Goal: Task Accomplishment & Management: Complete application form

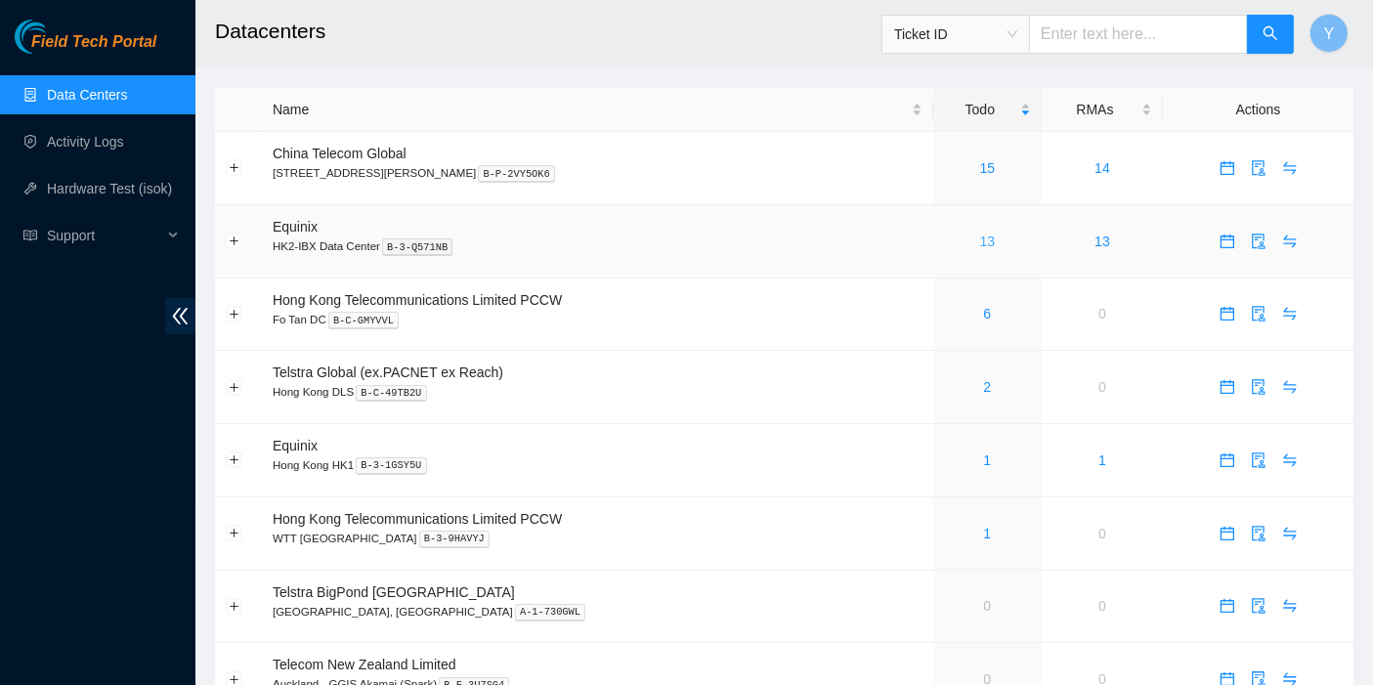
click at [980, 240] on link "13" at bounding box center [988, 242] width 16 height 16
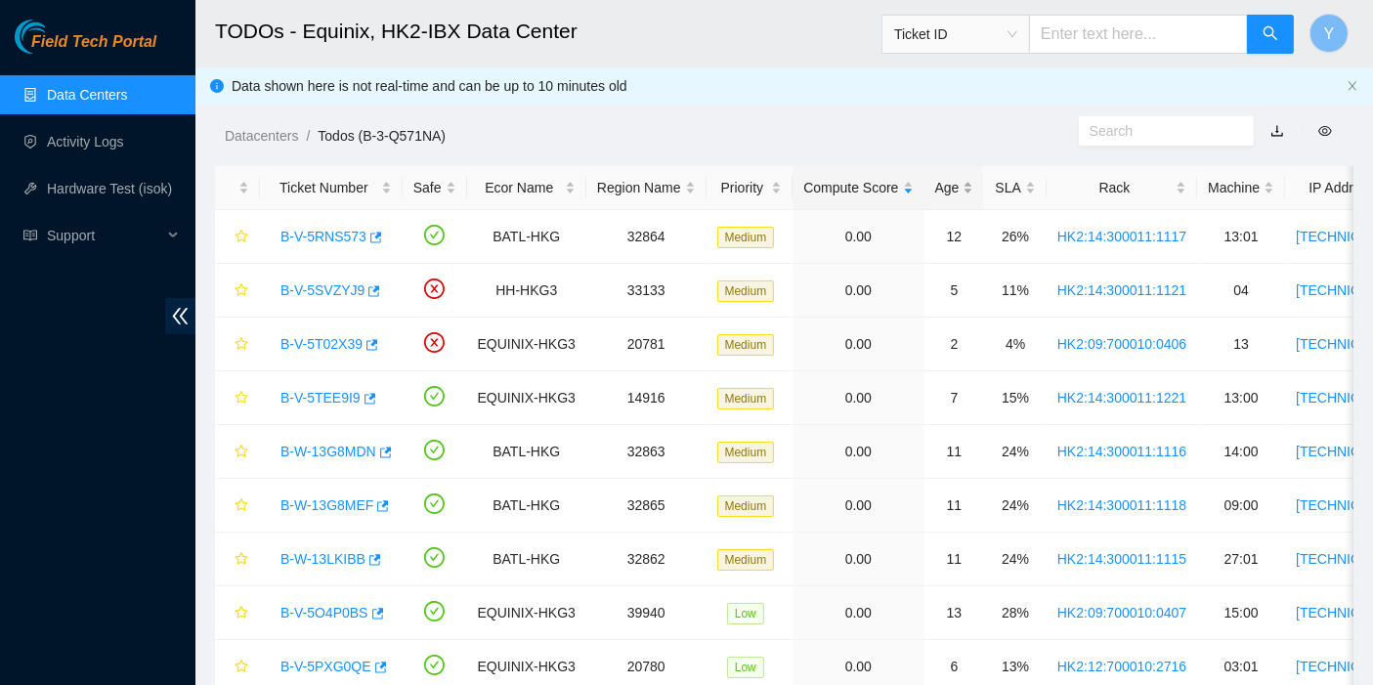
click at [936, 193] on div "Age" at bounding box center [954, 187] width 39 height 21
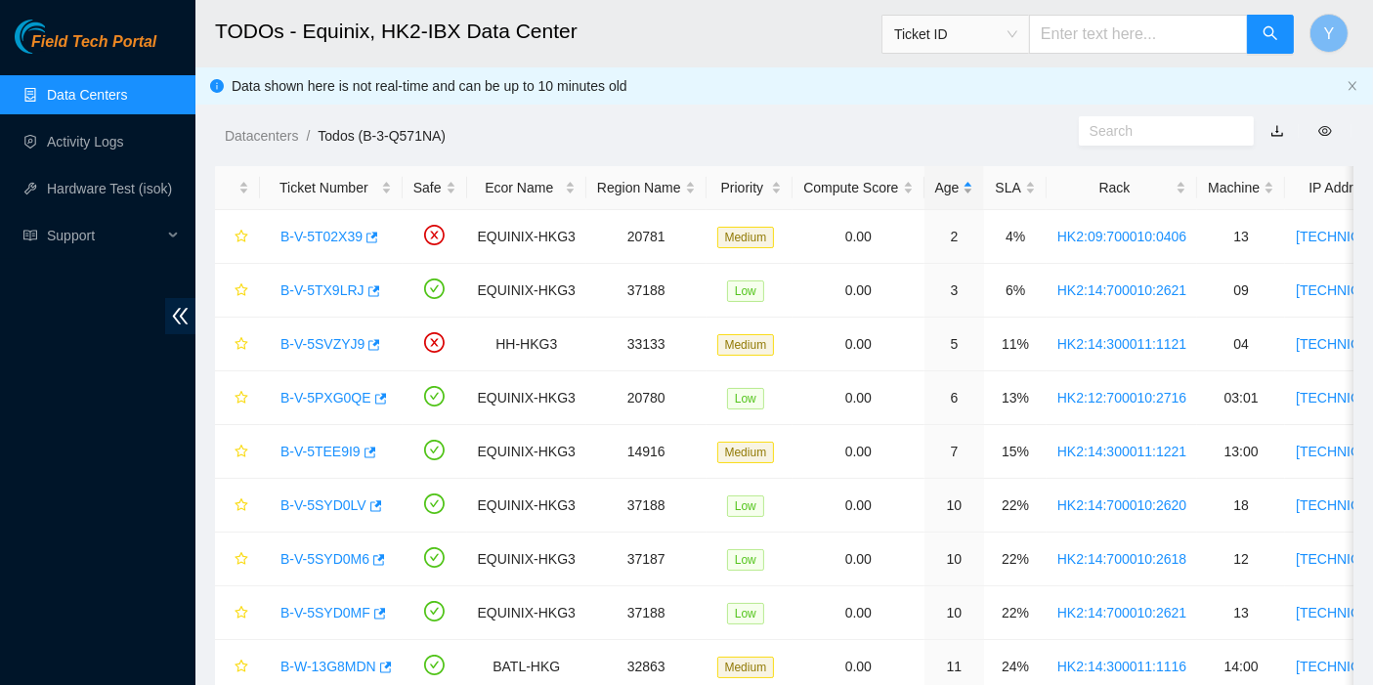
click at [936, 188] on div "Age" at bounding box center [954, 187] width 39 height 21
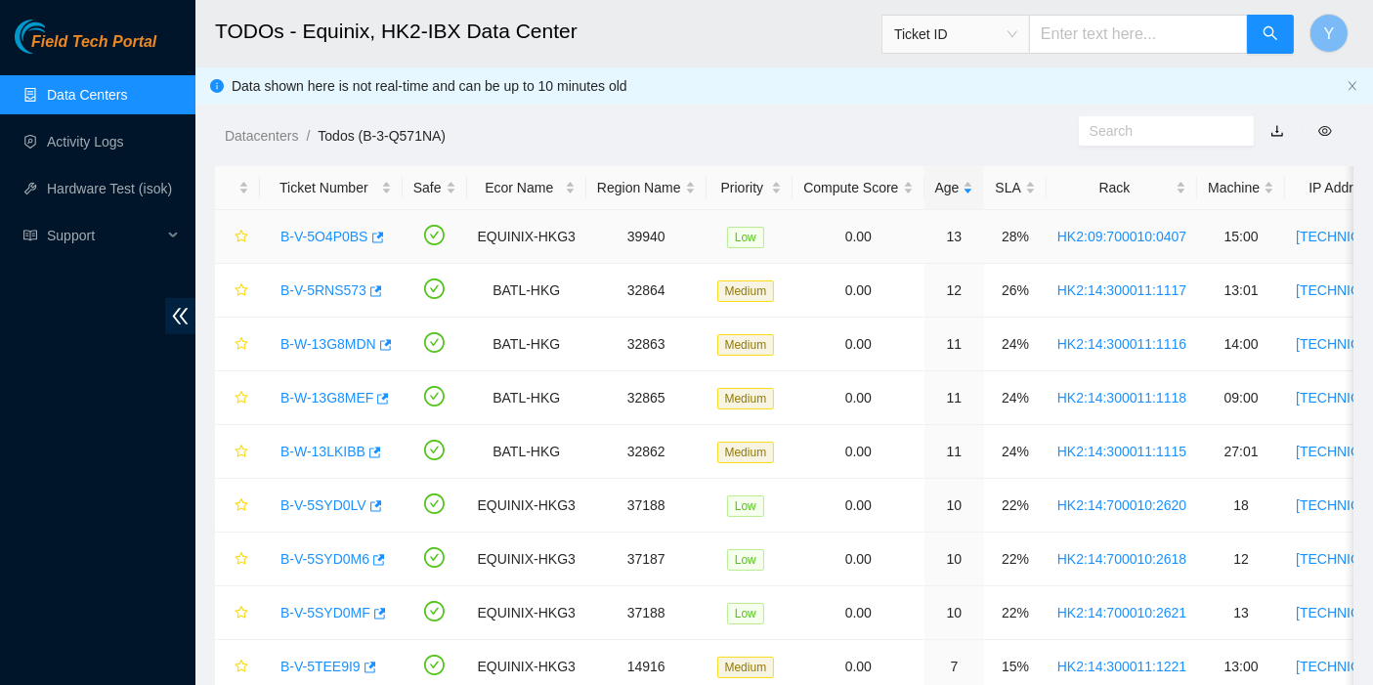
click at [326, 235] on link "B-V-5O4P0BS" at bounding box center [324, 237] width 88 height 16
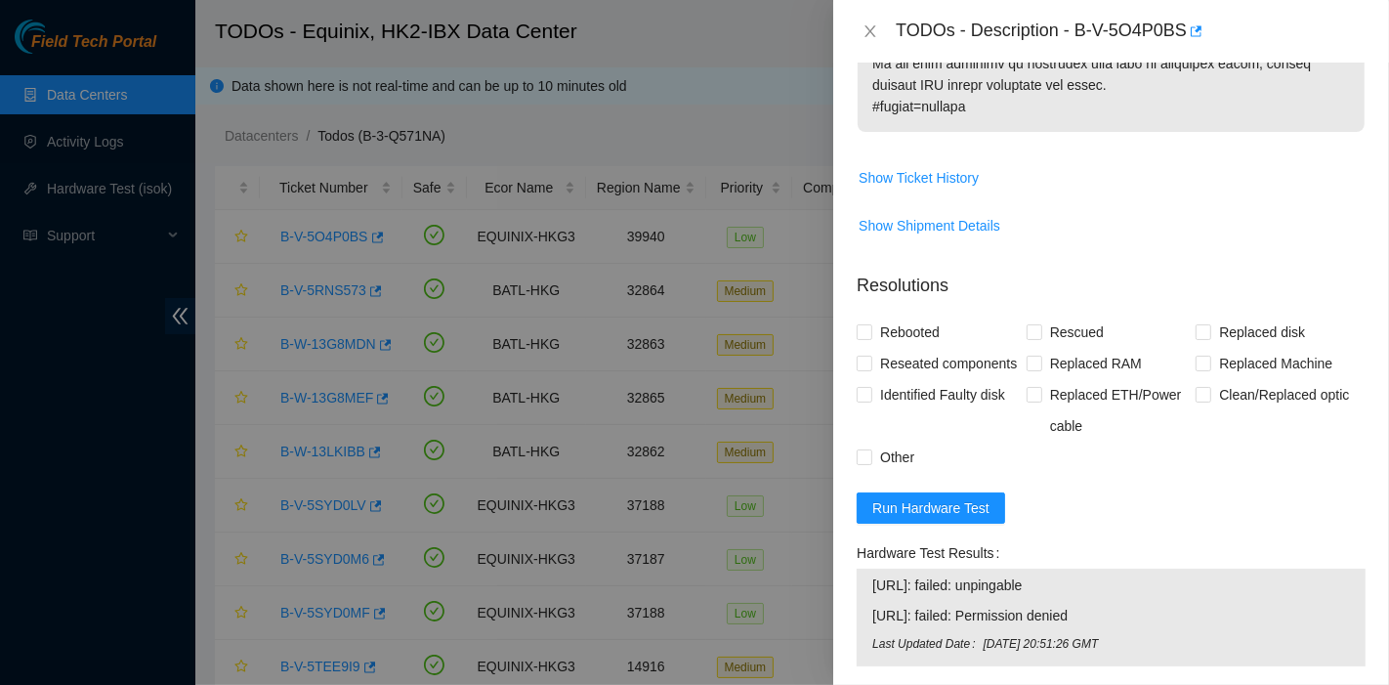
scroll to position [1628, 0]
click at [945, 518] on span "Run Hardware Test" at bounding box center [931, 506] width 117 height 21
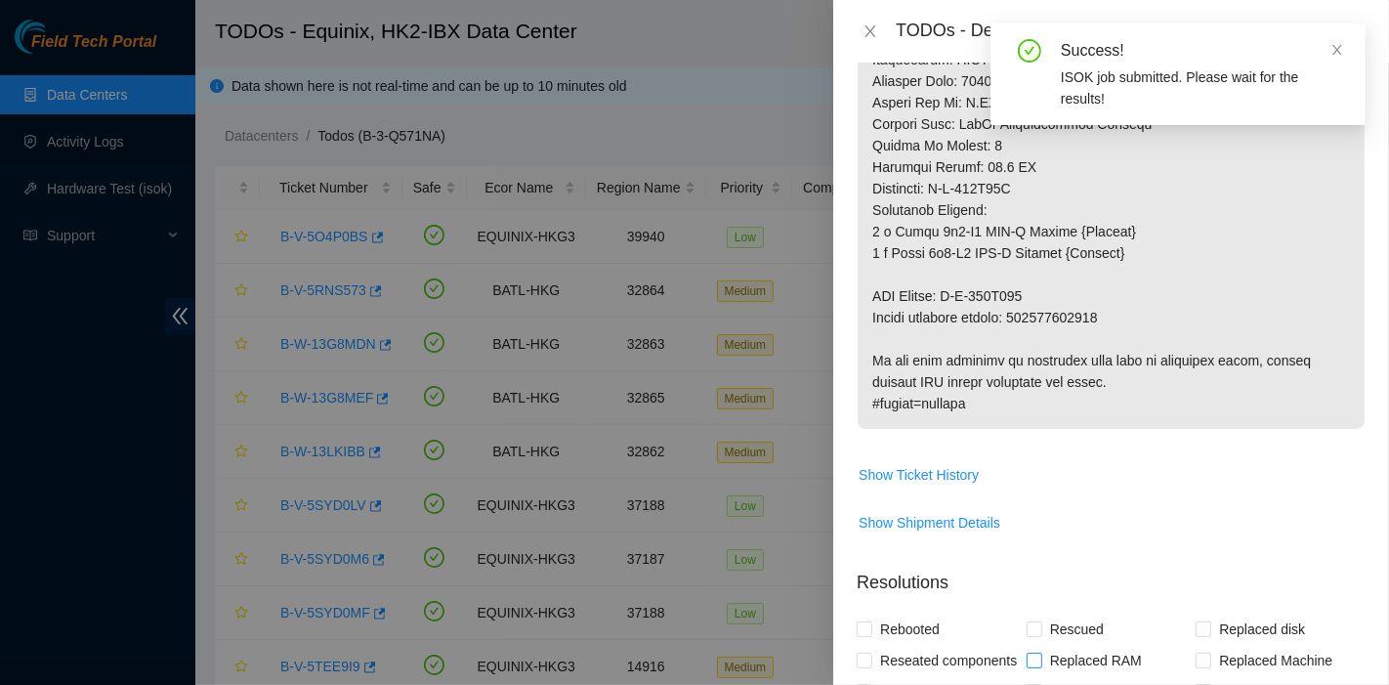
scroll to position [1329, 0]
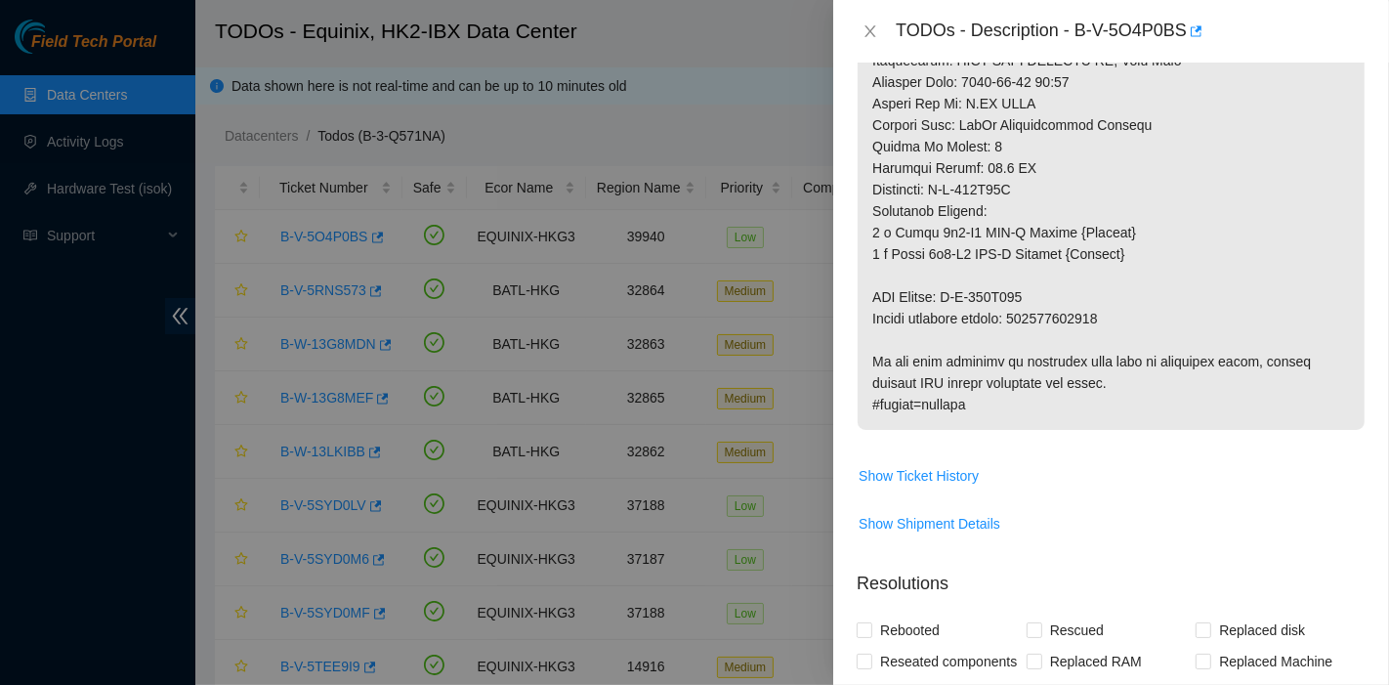
click at [1353, 285] on div "Problem Type Hardware Sub Type Tier 1 Rack Number HK2:09:700010:0407 Machine Nu…" at bounding box center [1111, 374] width 556 height 622
drag, startPoint x: 1074, startPoint y: 31, endPoint x: 1153, endPoint y: 51, distance: 81.5
click at [1153, 51] on div "TODOs - Description - B-V-5O4P0BS" at bounding box center [1111, 31] width 556 height 63
click at [1172, 31] on div "TODOs - Description - B-V-5O4P0BS" at bounding box center [1131, 31] width 470 height 31
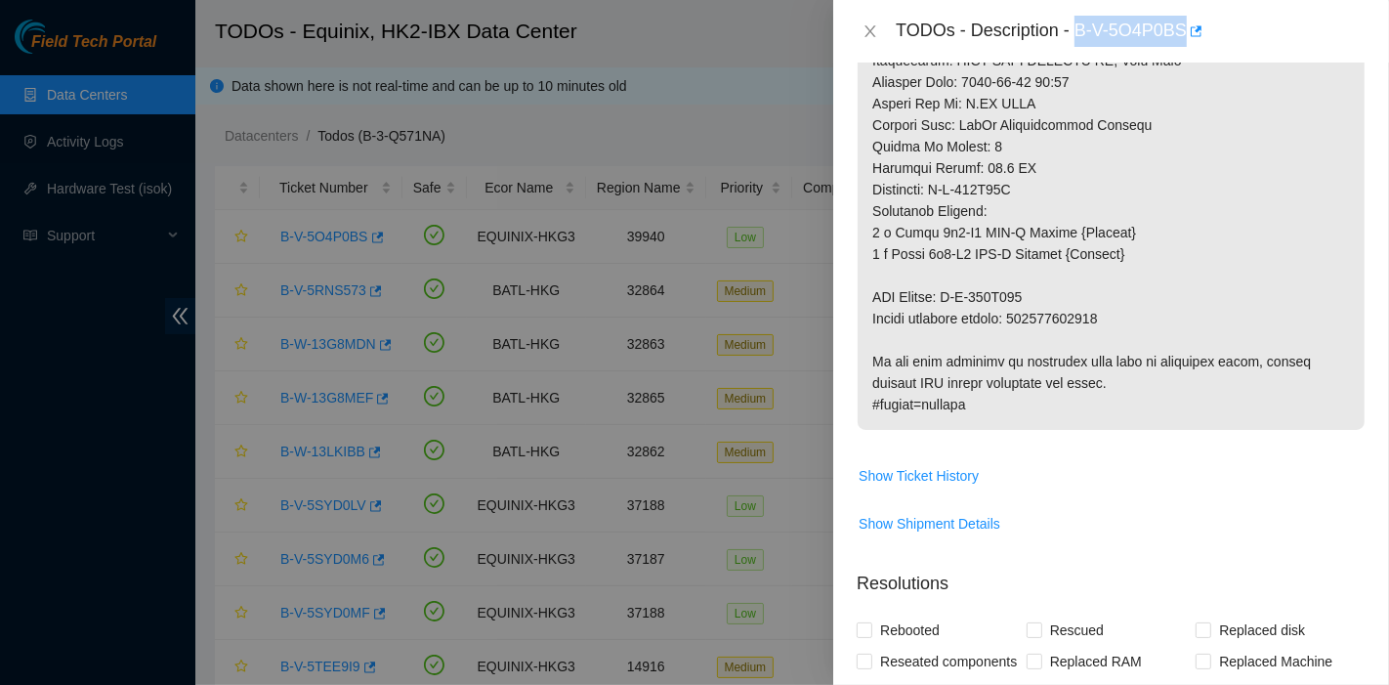
drag, startPoint x: 1183, startPoint y: 29, endPoint x: 1080, endPoint y: 24, distance: 103.7
click at [1080, 24] on div "TODOs - Description - B-V-5O4P0BS" at bounding box center [1131, 31] width 470 height 31
copy div "B-V-5O4P0BS"
drag, startPoint x: 1024, startPoint y: 340, endPoint x: 1150, endPoint y: 342, distance: 126.1
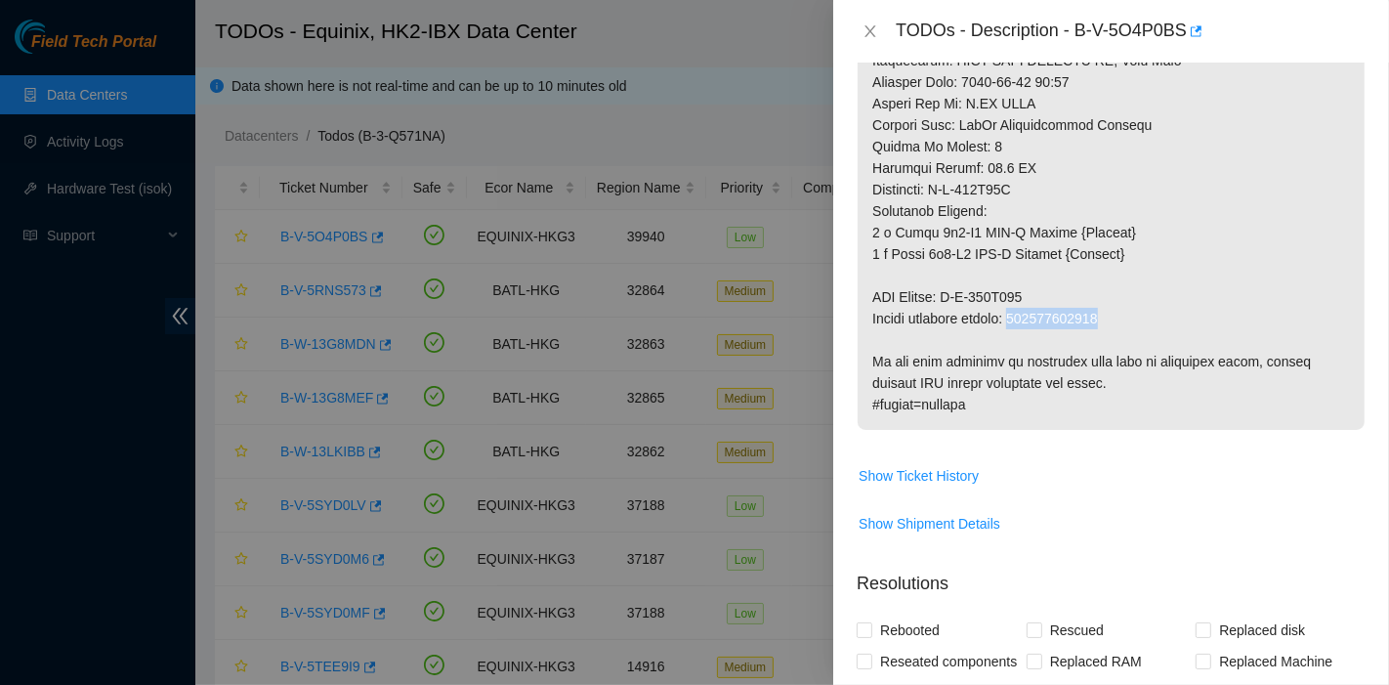
copy p "417328419669"
drag, startPoint x: 949, startPoint y: 318, endPoint x: 1063, endPoint y: 311, distance: 114.5
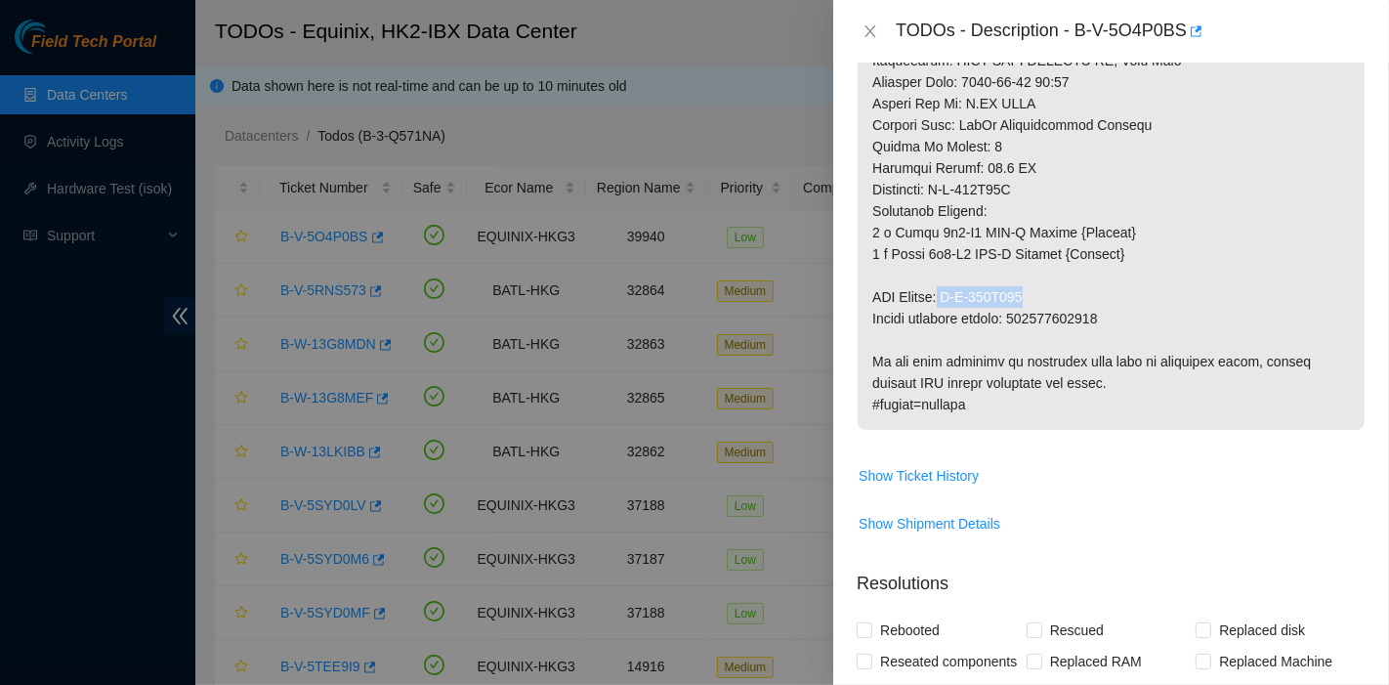
copy p "B-W-129M312"
drag, startPoint x: 939, startPoint y: 203, endPoint x: 1048, endPoint y: 207, distance: 109.5
copy p "B-W-129M30T"
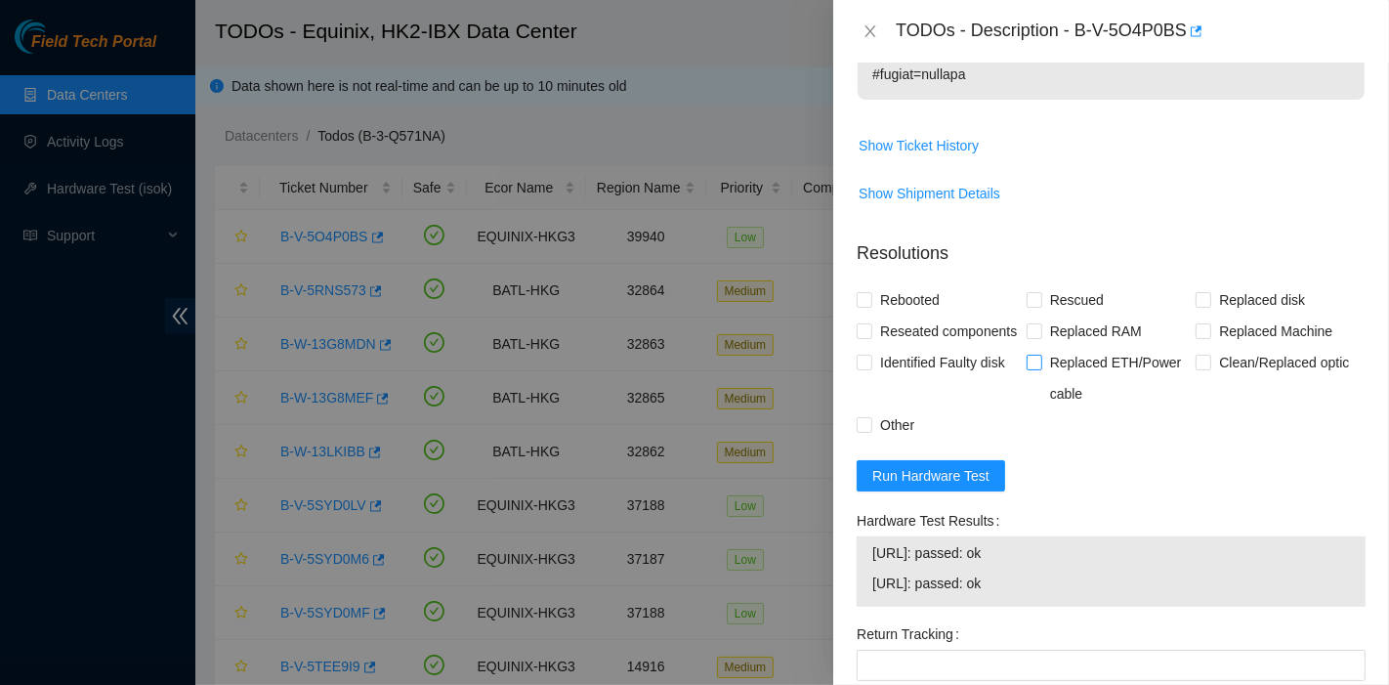
scroll to position [1660, 0]
click at [1256, 346] on span "Replaced Machine" at bounding box center [1276, 330] width 129 height 31
click at [1210, 336] on input "Replaced Machine" at bounding box center [1203, 329] width 14 height 14
checkbox input "true"
click at [1034, 307] on span at bounding box center [1035, 299] width 16 height 16
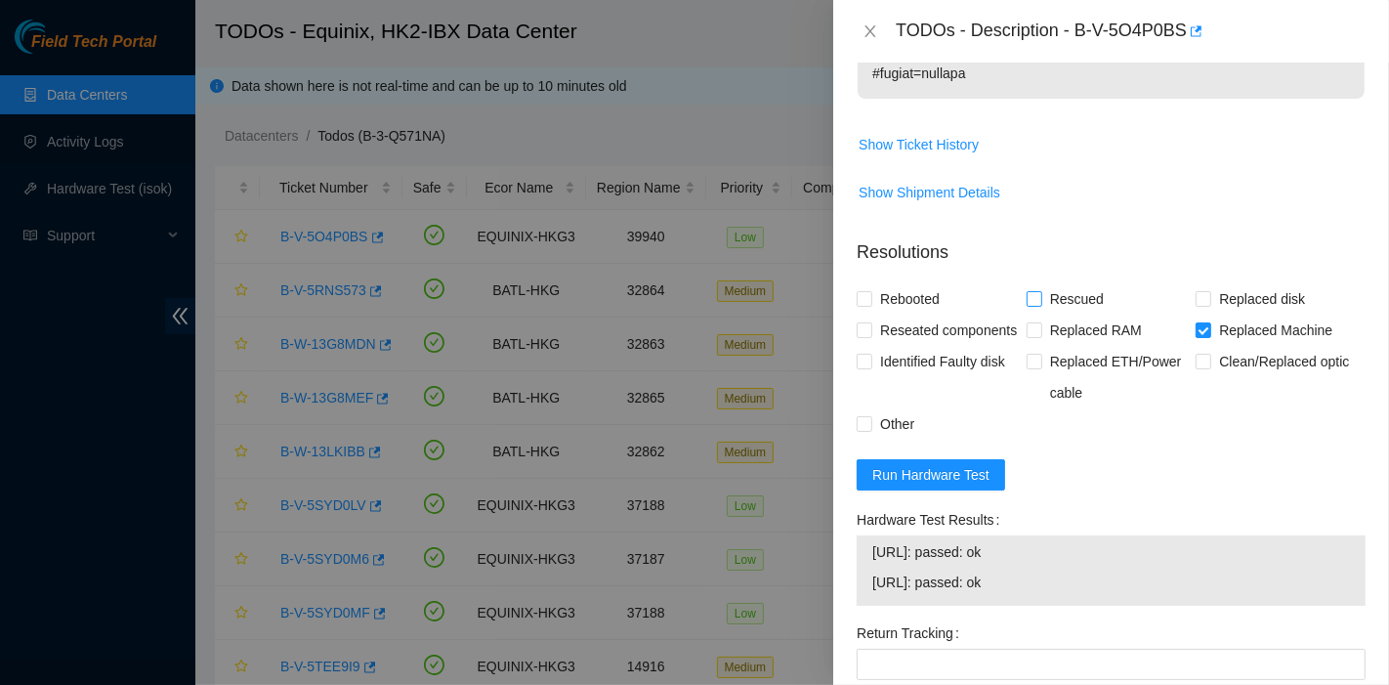
click at [1034, 305] on input "Rescued" at bounding box center [1034, 298] width 14 height 14
checkbox input "true"
click at [903, 313] on span "Rebooted" at bounding box center [910, 298] width 75 height 31
click at [871, 305] on input "Rebooted" at bounding box center [864, 298] width 14 height 14
checkbox input "true"
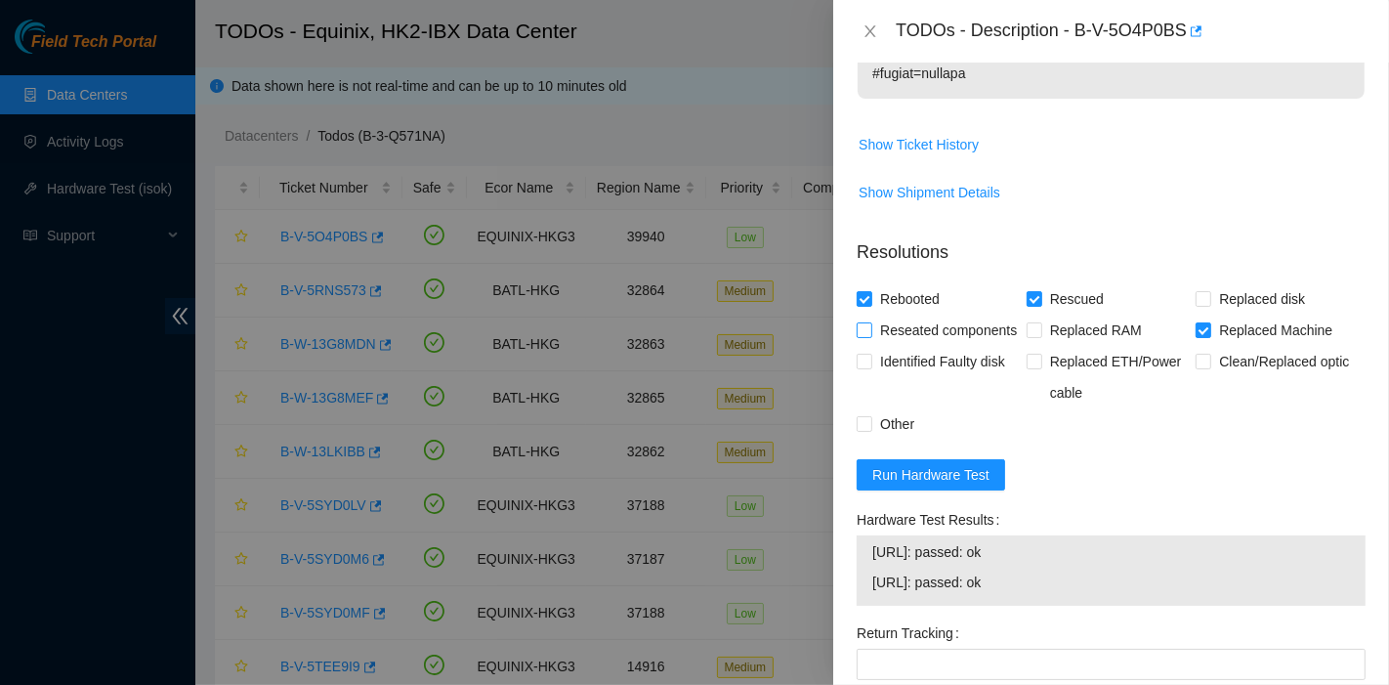
click at [902, 346] on span "Reseated components" at bounding box center [949, 330] width 152 height 31
click at [871, 336] on input "Reseated components" at bounding box center [864, 329] width 14 height 14
checkbox input "true"
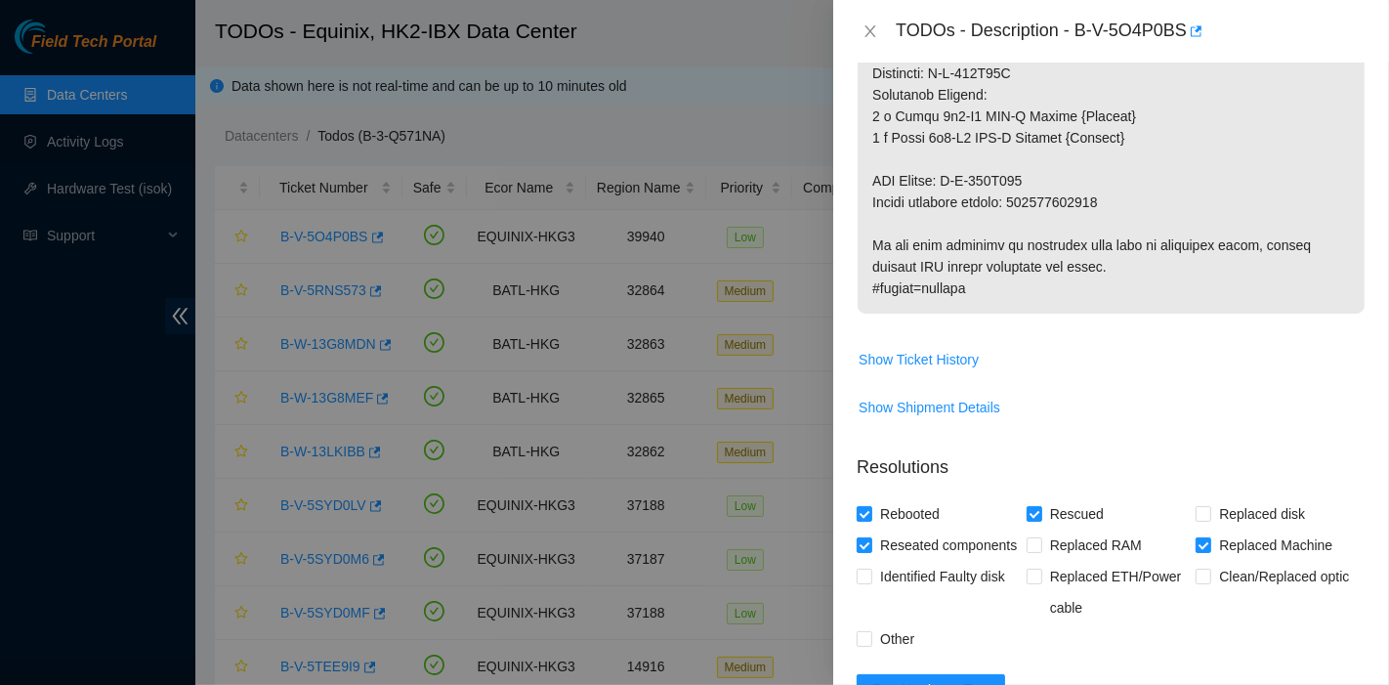
scroll to position [1443, 0]
drag, startPoint x: 1022, startPoint y: 218, endPoint x: 1127, endPoint y: 219, distance: 104.6
copy p "417328419669"
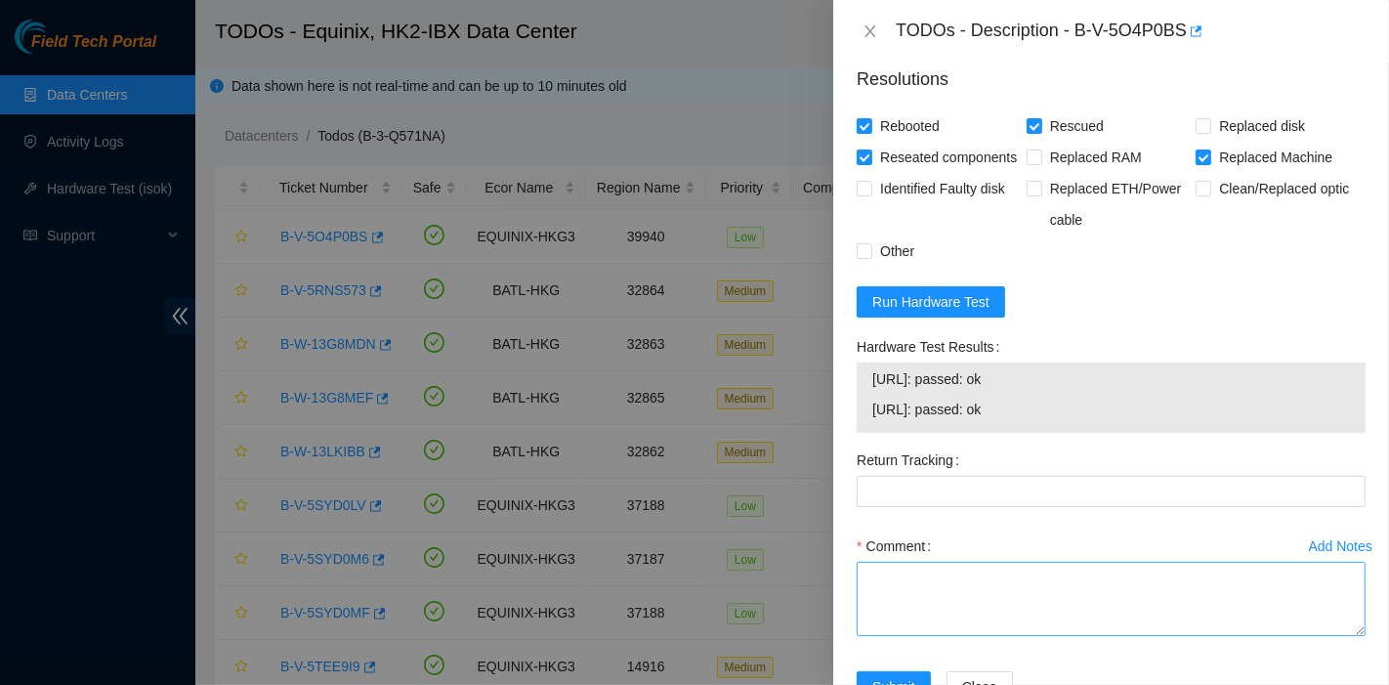
scroll to position [1946, 0]
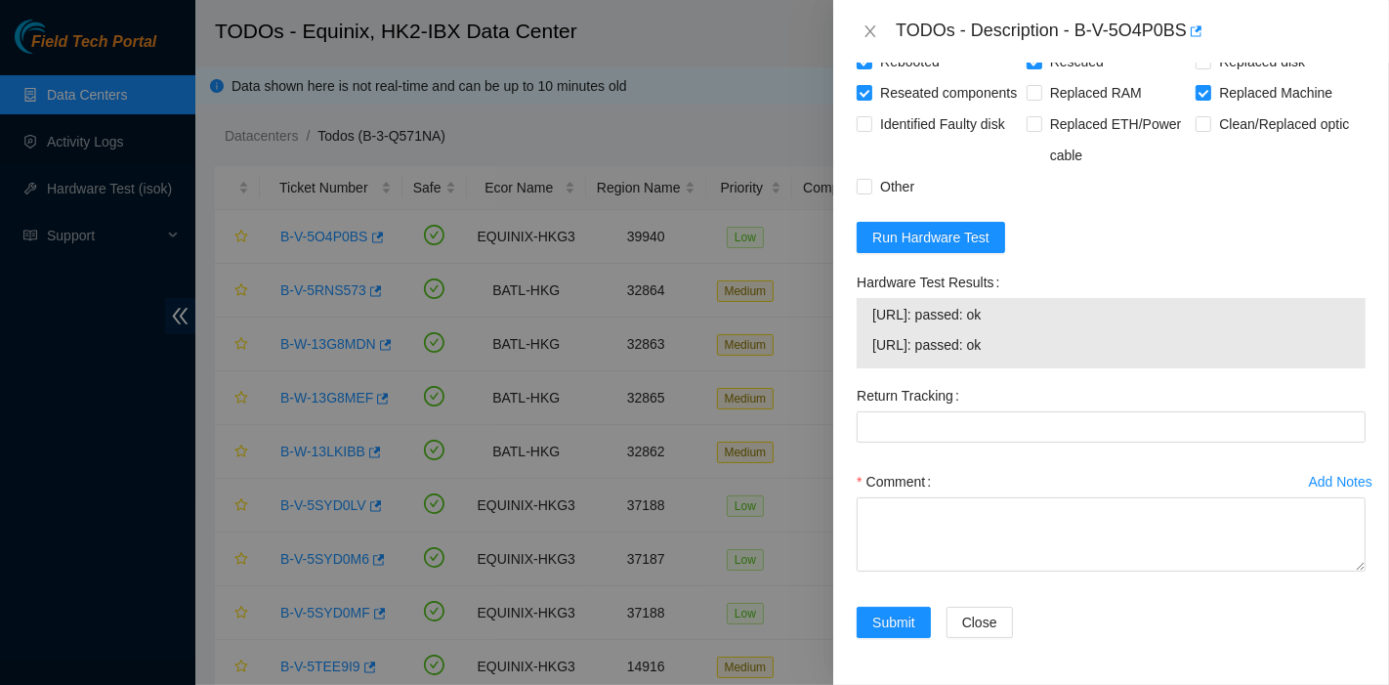
drag, startPoint x: 931, startPoint y: 453, endPoint x: 920, endPoint y: 444, distance: 14.5
click at [932, 452] on div "Return Tracking" at bounding box center [1111, 423] width 525 height 86
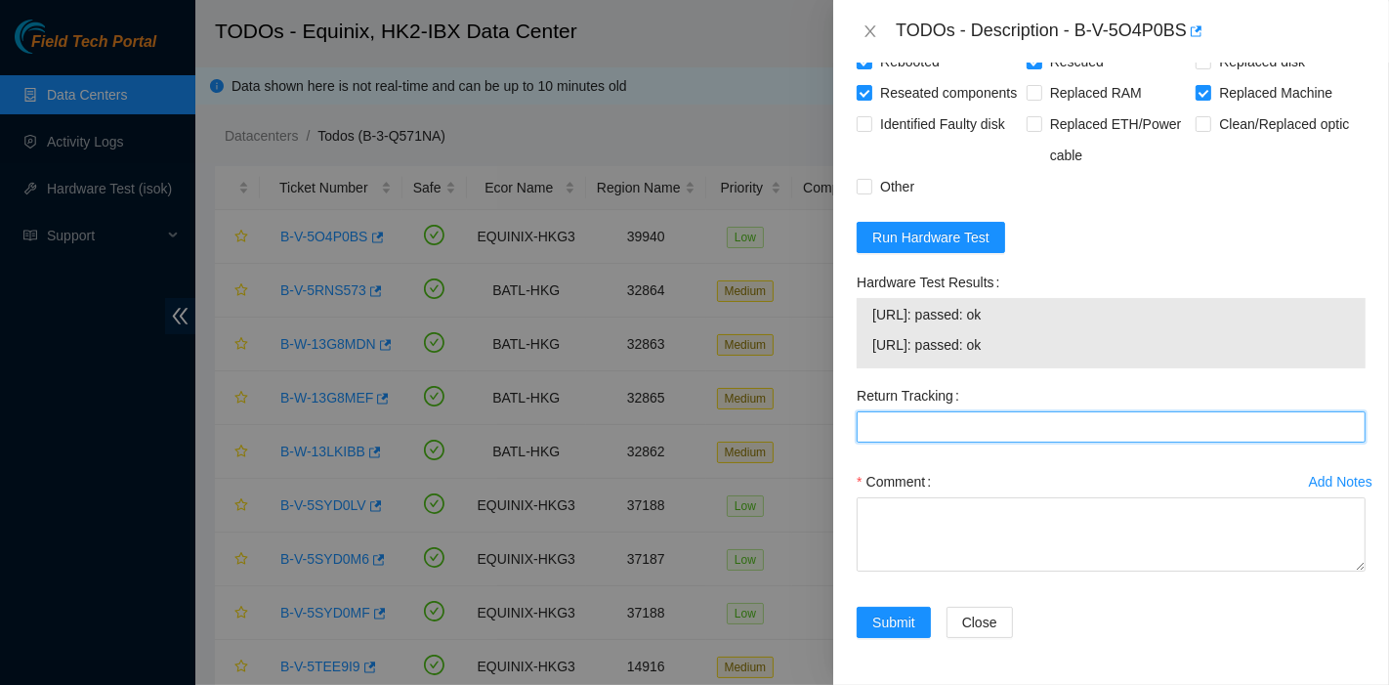
click at [918, 425] on Tracking "Return Tracking" at bounding box center [1111, 426] width 509 height 31
paste Tracking "417328419669"
type Tracking "417328419669"
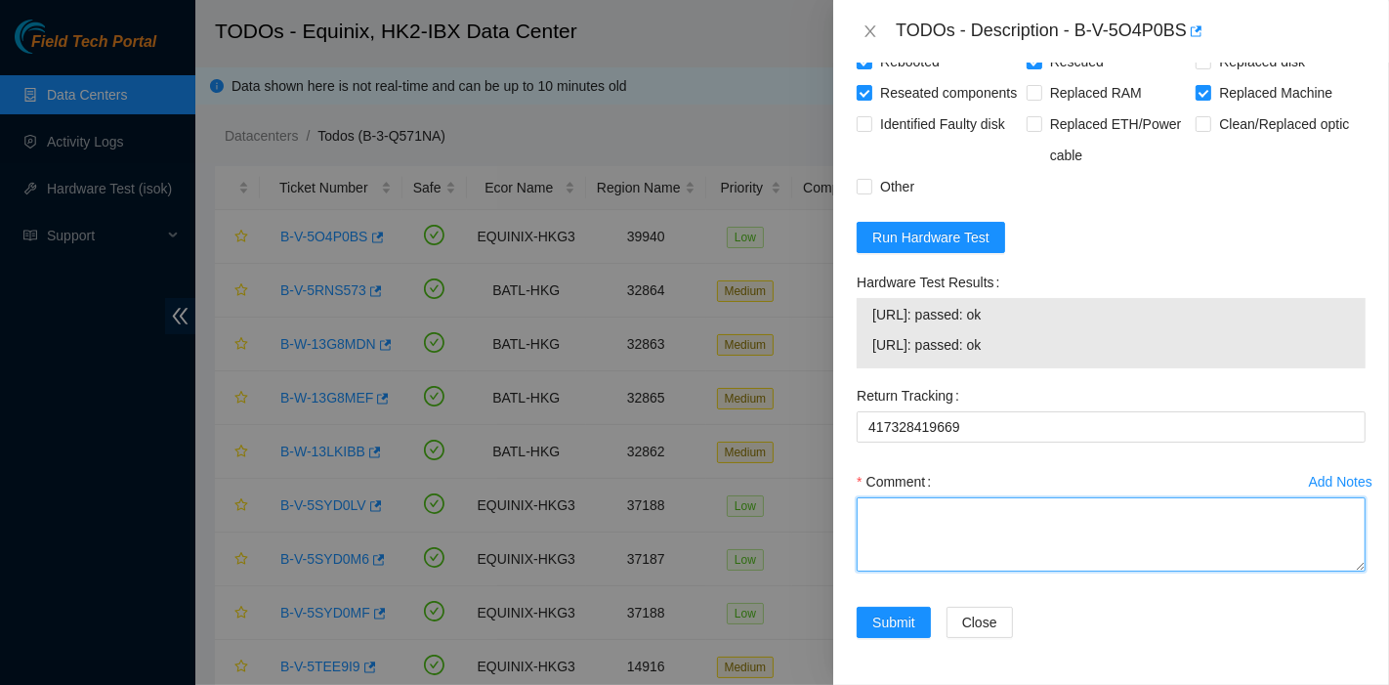
click at [931, 545] on textarea "Comment" at bounding box center [1111, 534] width 509 height 74
type textarea "pass ok"
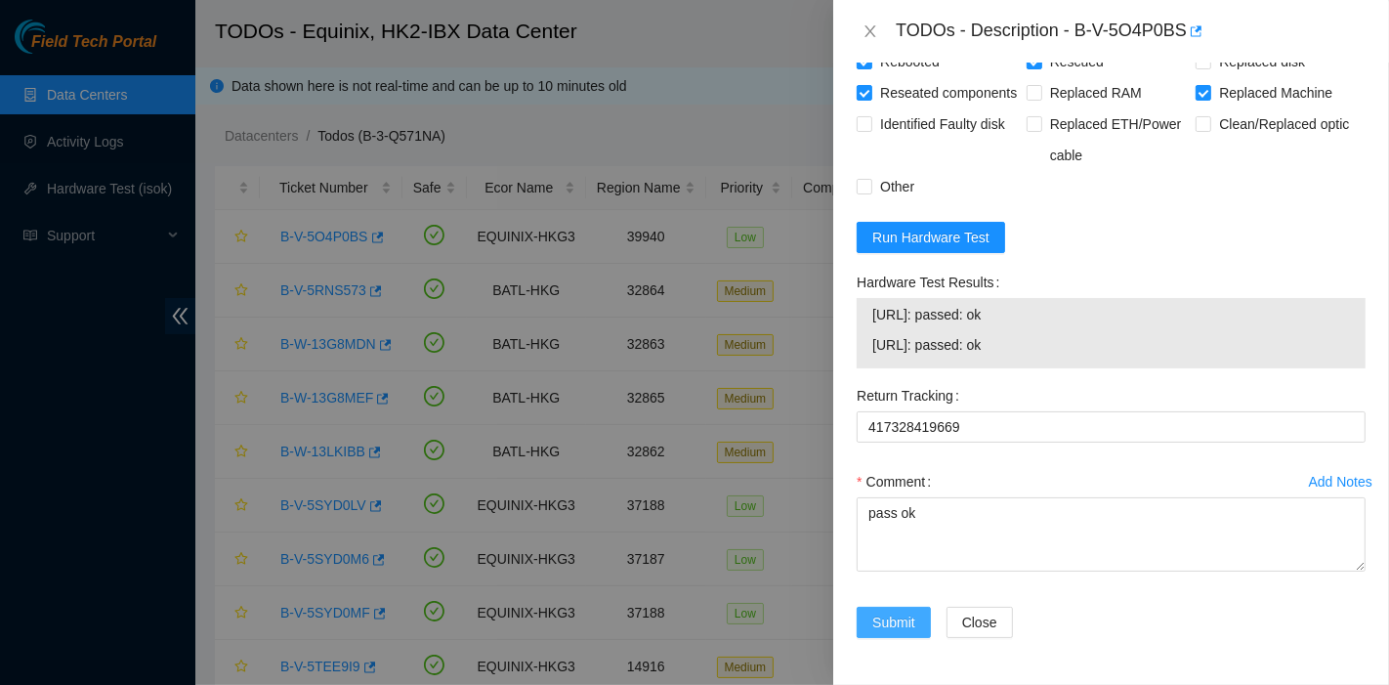
click at [879, 620] on span "Submit" at bounding box center [894, 622] width 43 height 21
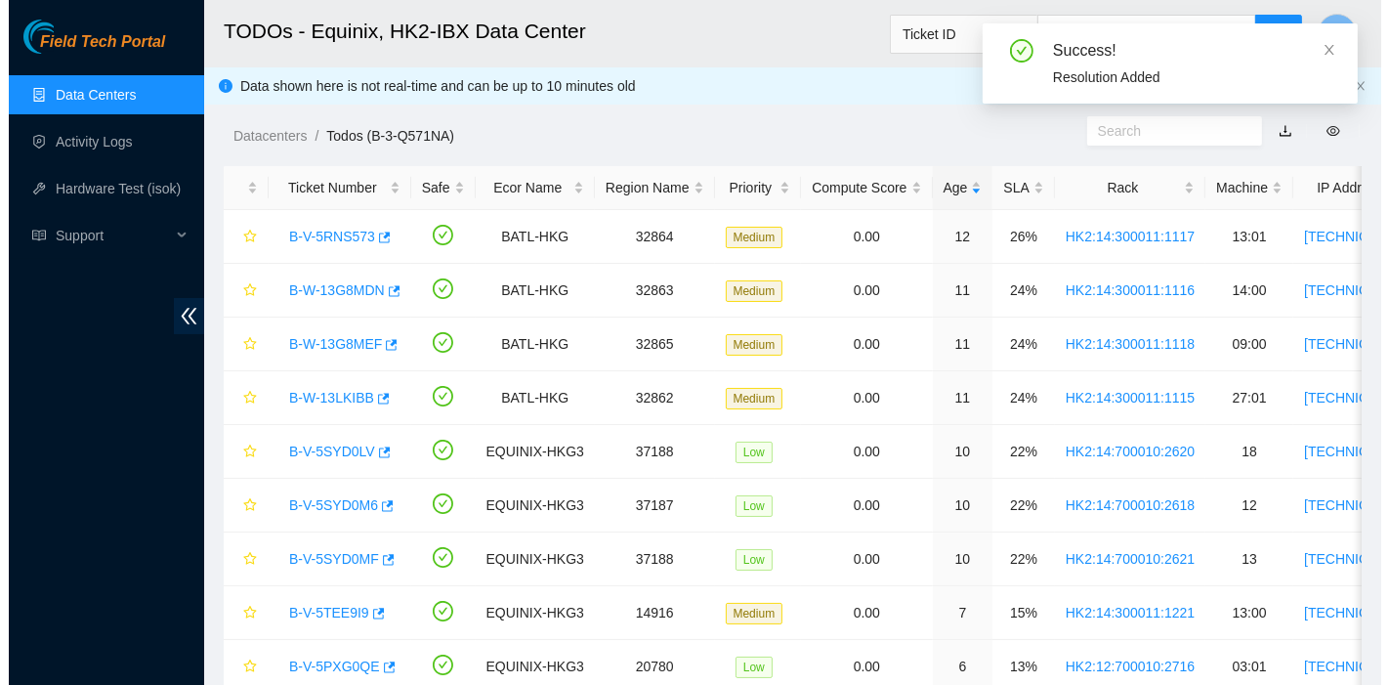
scroll to position [530, 0]
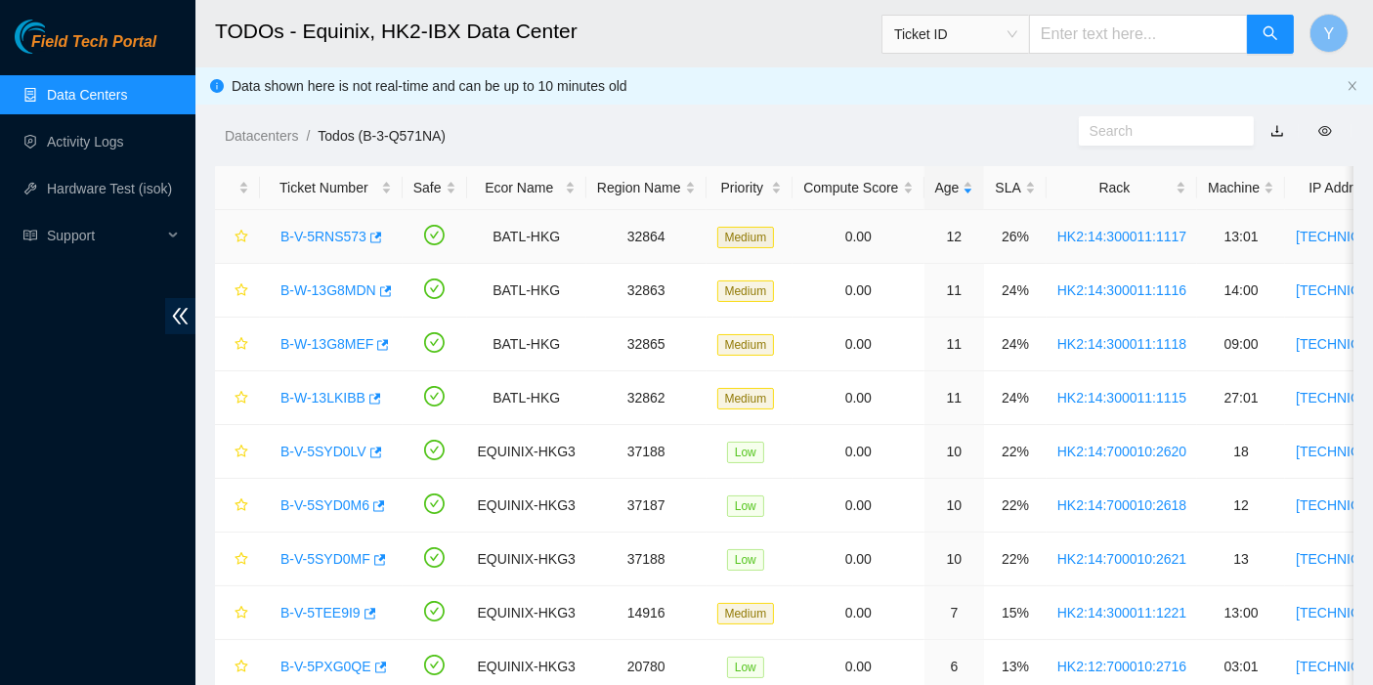
click at [343, 229] on link "B-V-5RNS573" at bounding box center [323, 237] width 86 height 16
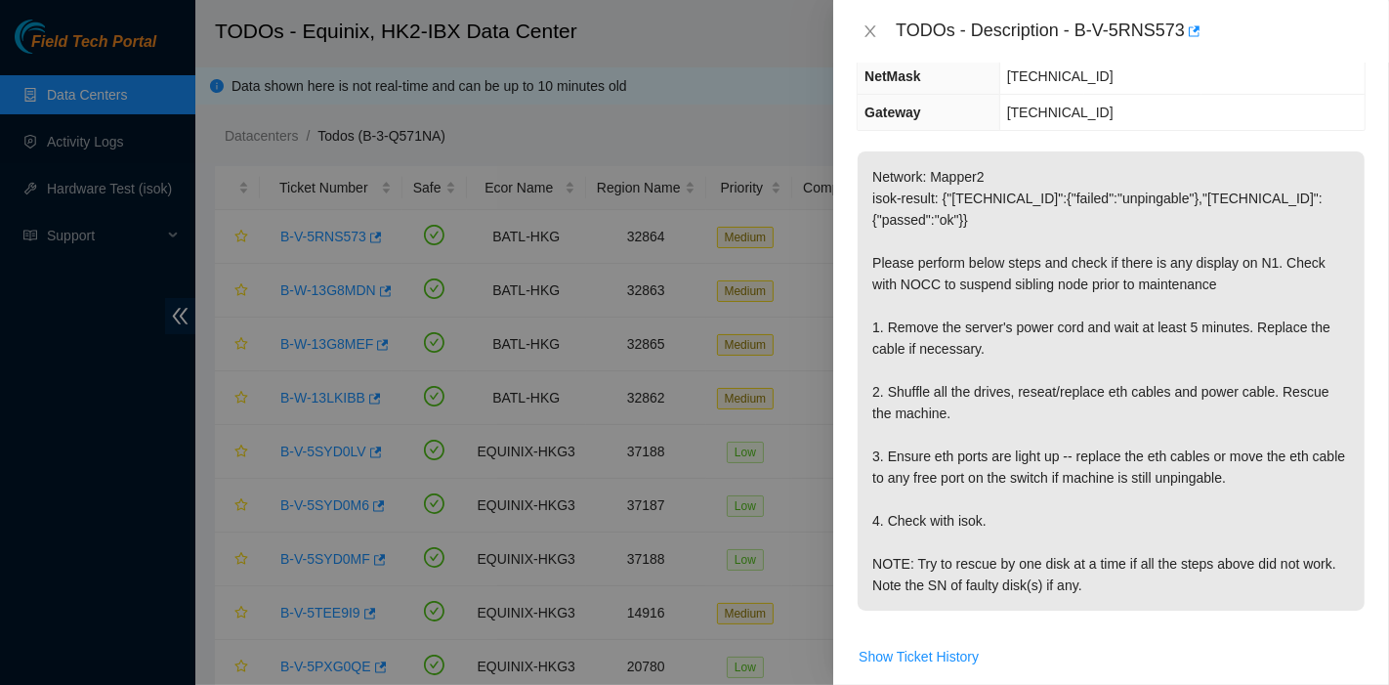
scroll to position [0, 0]
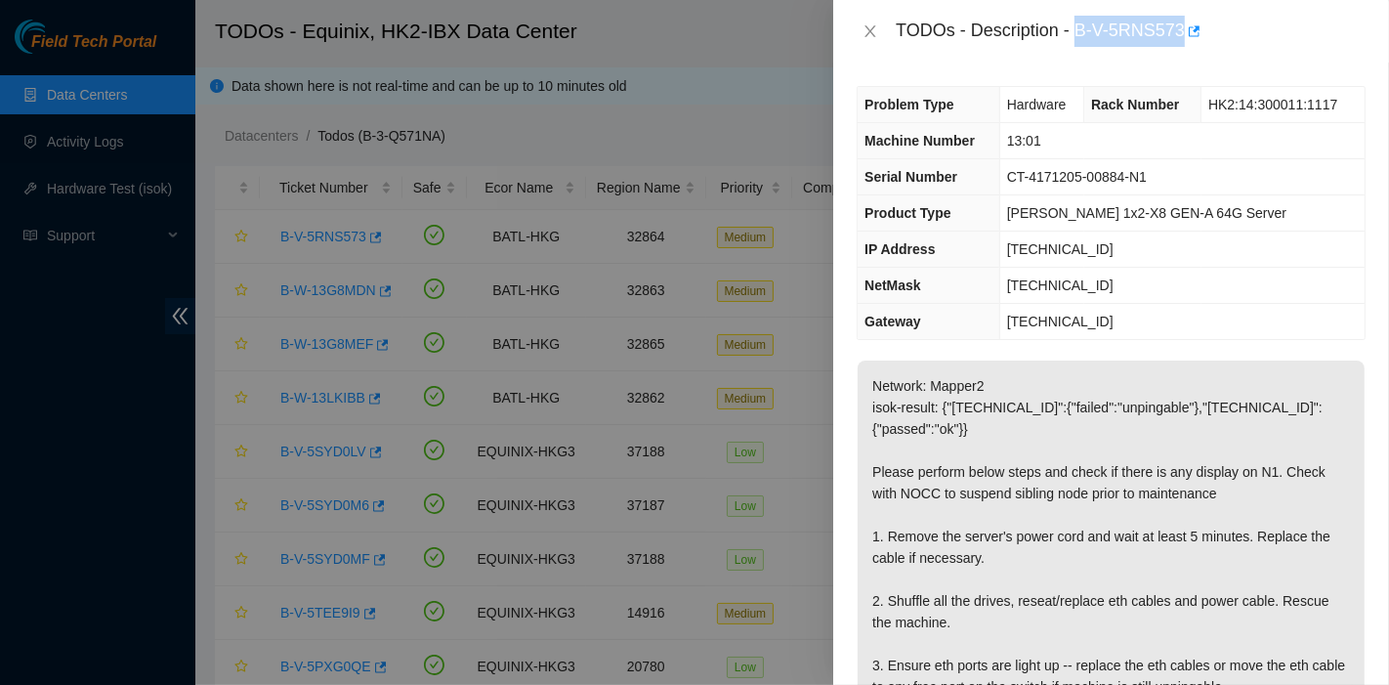
drag, startPoint x: 1075, startPoint y: 31, endPoint x: 1185, endPoint y: 51, distance: 112.1
click at [1185, 51] on div "TODOs - Description - B-V-5RNS573" at bounding box center [1111, 31] width 556 height 63
copy div "B-V-5RNS573"
click at [1236, 490] on p "Network: Mapper2 isok-result: {"[TECHNICAL_ID]":{"failed":"unpingable"},"[TECHN…" at bounding box center [1111, 590] width 507 height 459
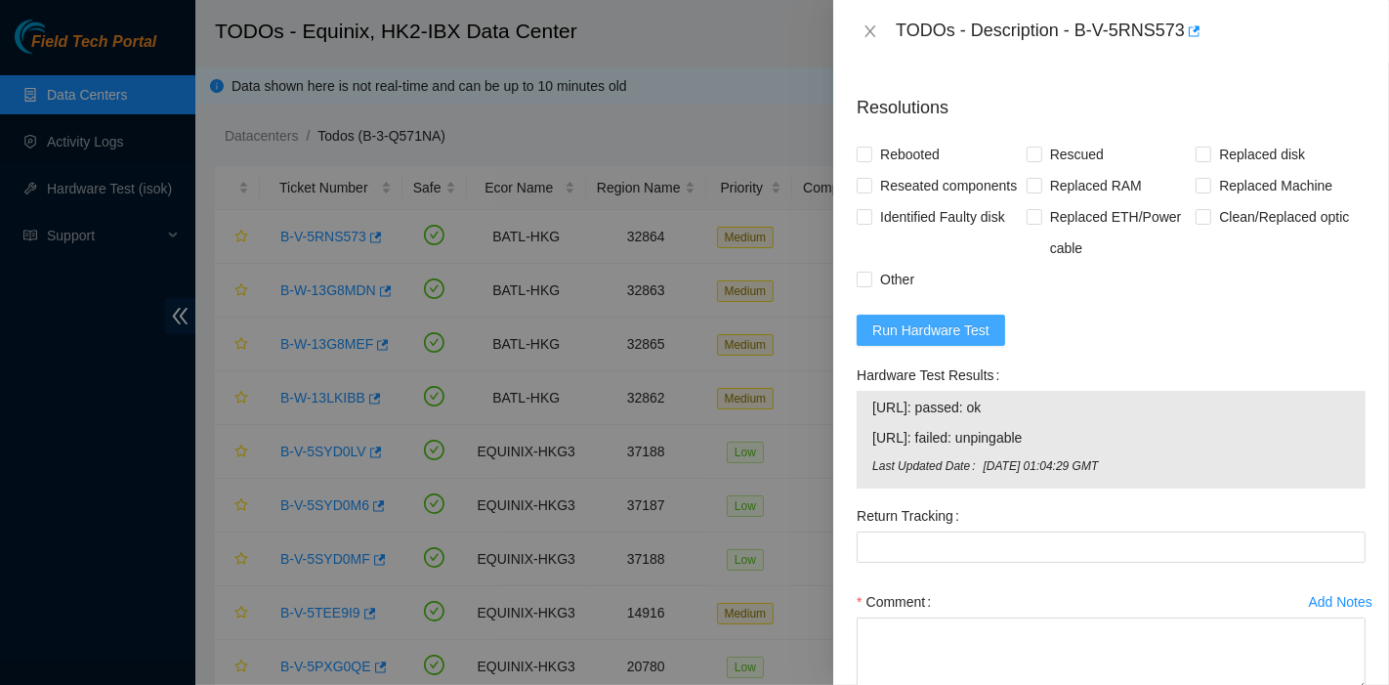
scroll to position [868, 0]
click at [962, 339] on span "Run Hardware Test" at bounding box center [931, 328] width 117 height 21
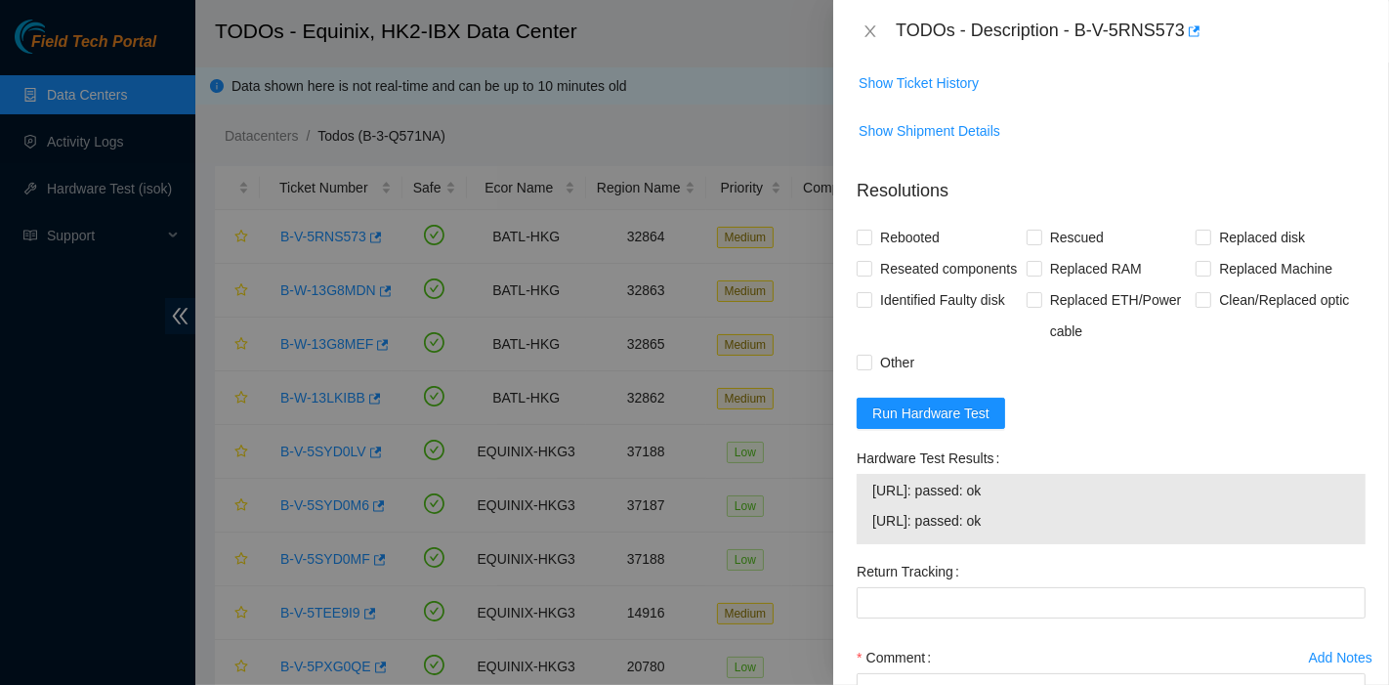
scroll to position [784, 0]
click at [904, 264] on span "Reseated components" at bounding box center [949, 267] width 152 height 31
click at [871, 264] on input "Reseated components" at bounding box center [864, 267] width 14 height 14
checkbox input "true"
click at [899, 236] on span "Rebooted" at bounding box center [910, 236] width 75 height 31
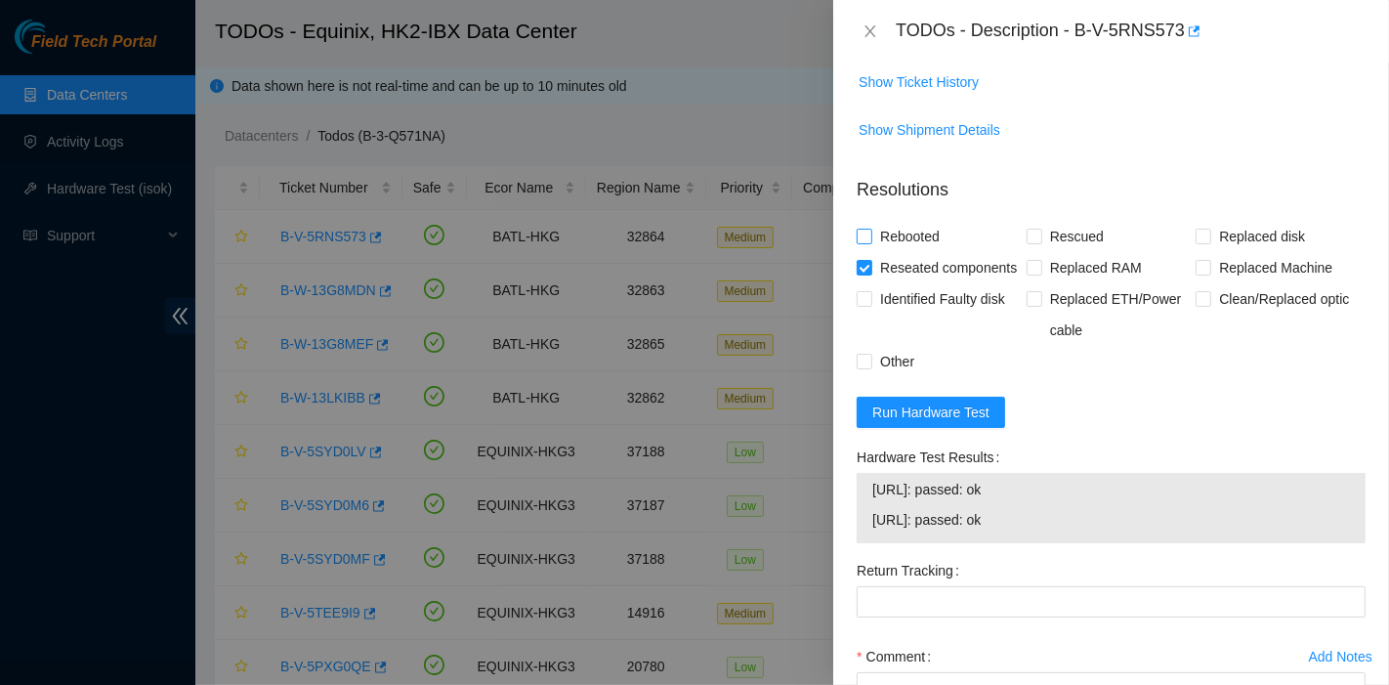
click at [871, 236] on input "Rebooted" at bounding box center [864, 236] width 14 height 14
checkbox input "true"
click at [1032, 238] on input "Rescued" at bounding box center [1034, 236] width 14 height 14
checkbox input "true"
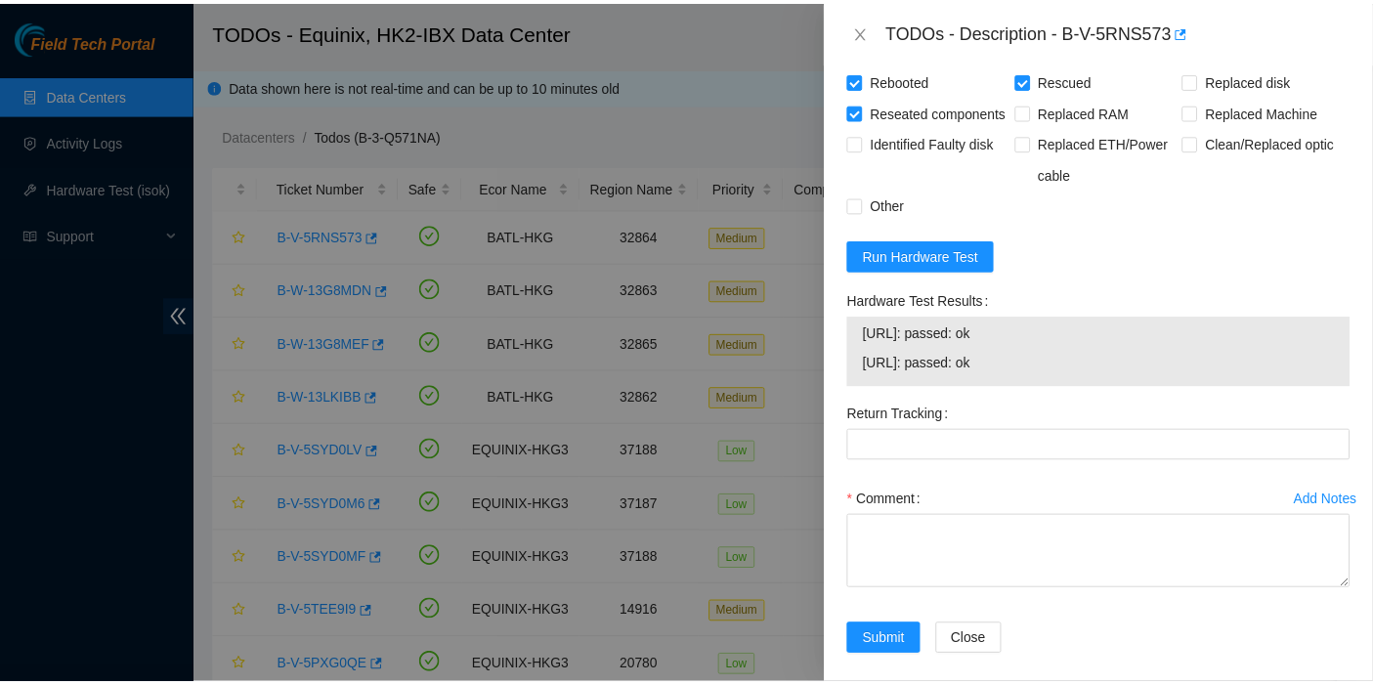
scroll to position [986, 0]
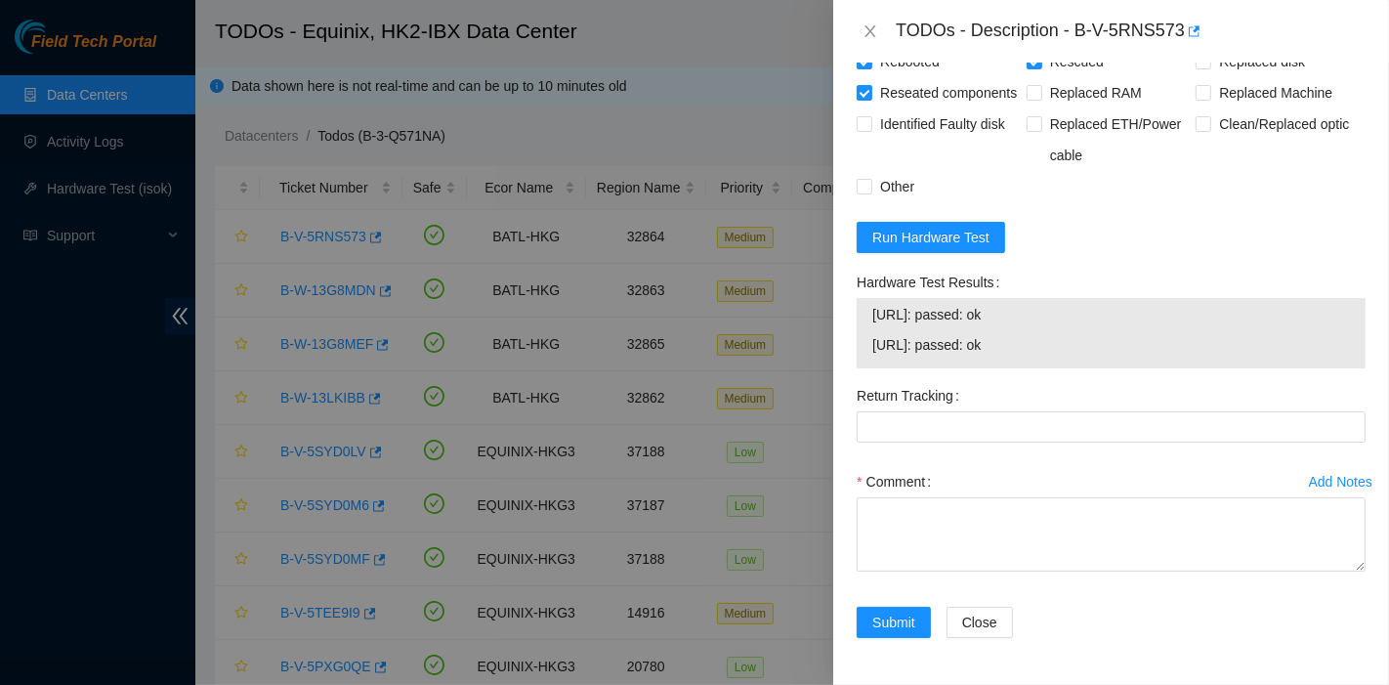
click at [926, 596] on div "Add Notes Comment" at bounding box center [1111, 536] width 525 height 141
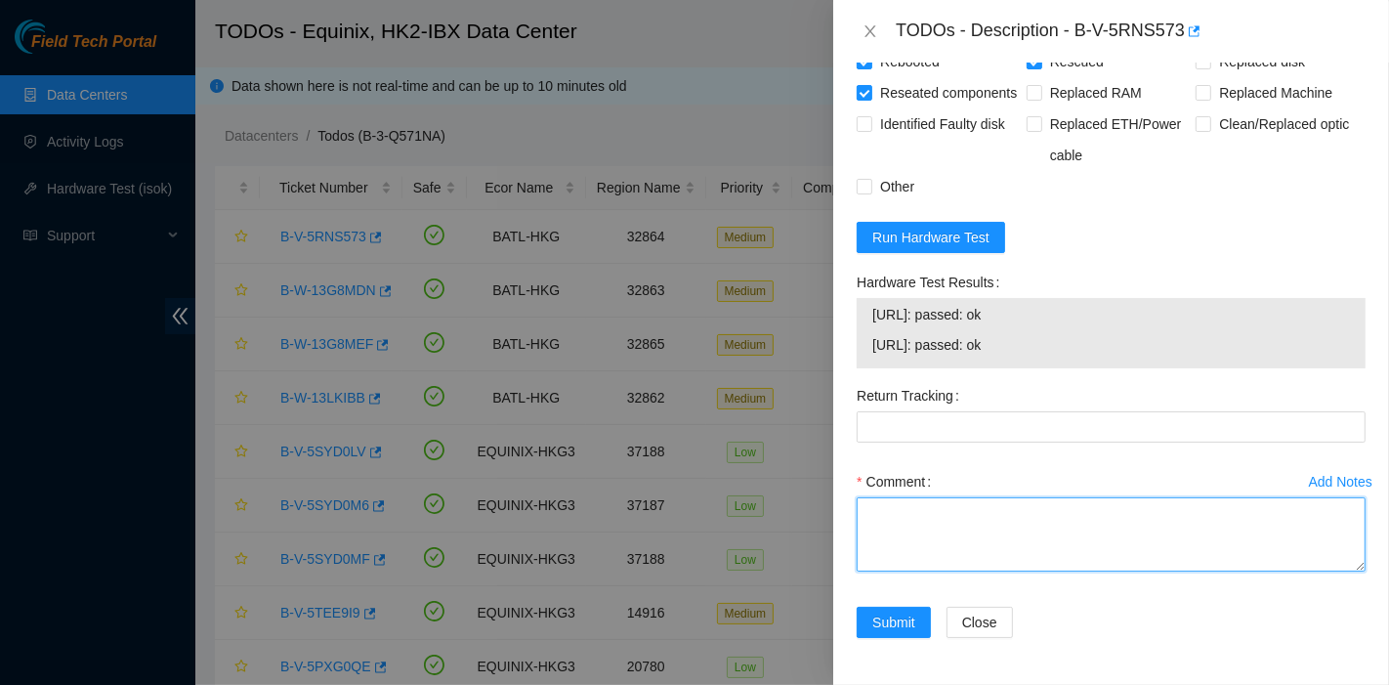
click at [905, 571] on textarea "Comment" at bounding box center [1111, 534] width 509 height 74
type textarea "pass ok"
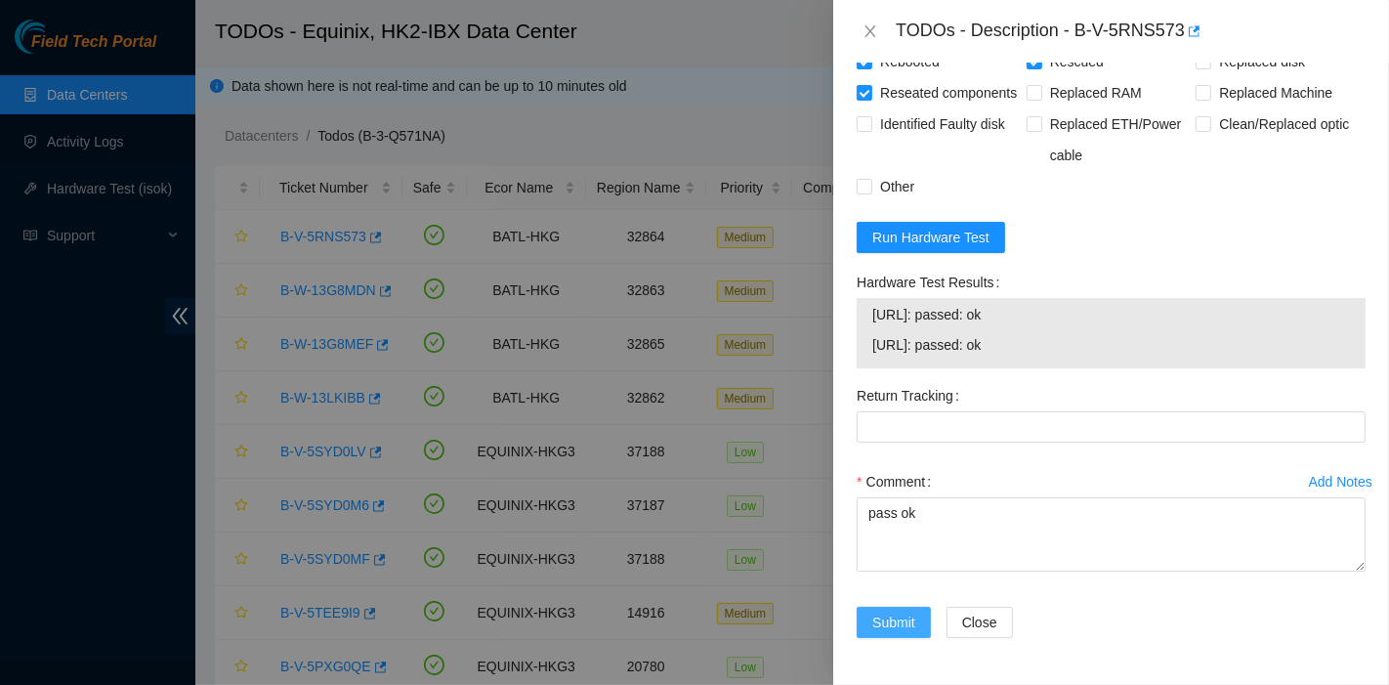
click at [905, 623] on span "Submit" at bounding box center [894, 622] width 43 height 21
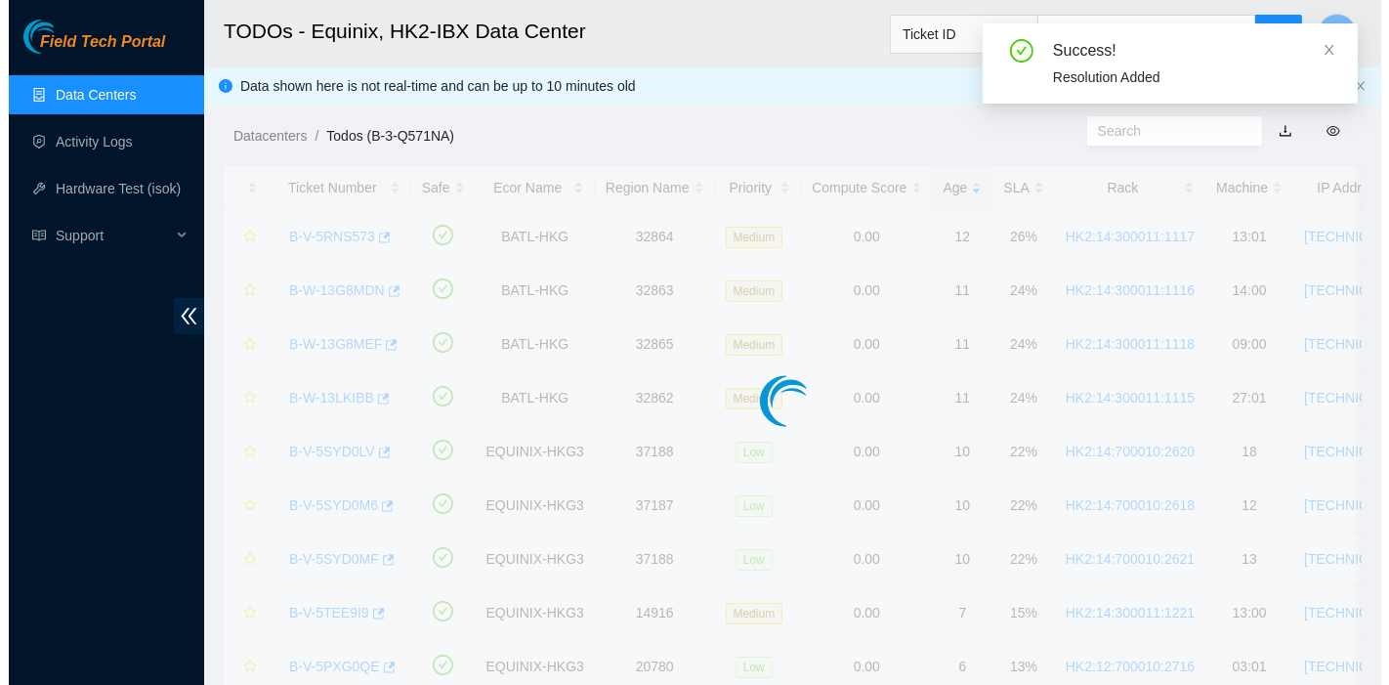
scroll to position [529, 0]
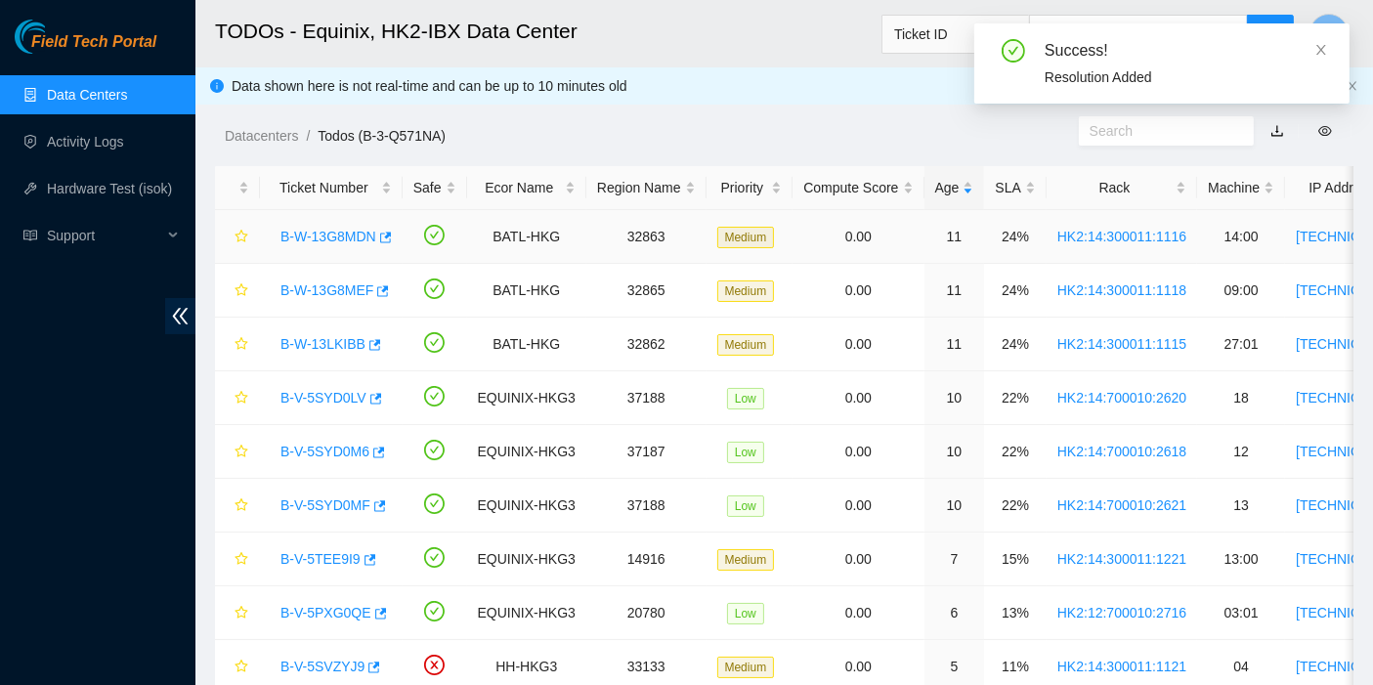
click at [311, 230] on link "B-W-13G8MDN" at bounding box center [328, 237] width 96 height 16
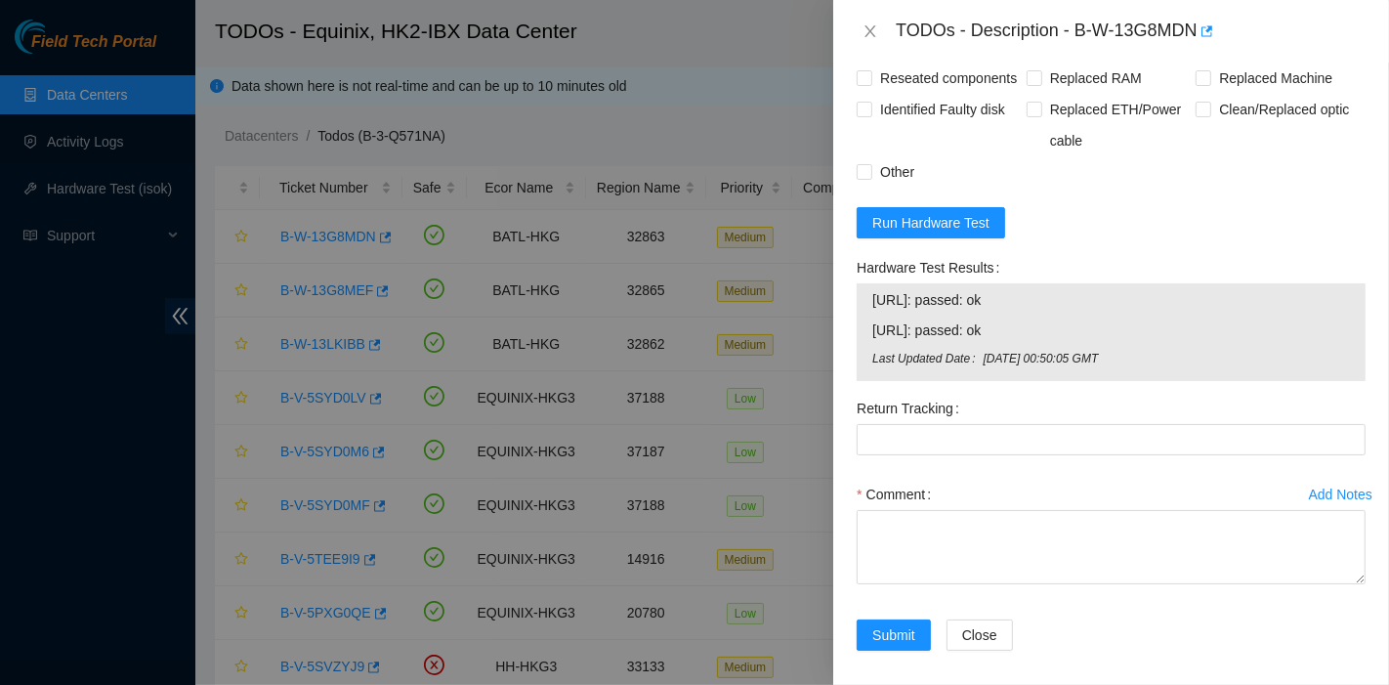
scroll to position [974, 0]
click at [956, 272] on form "Resolutions Rebooted Rescued Replaced disk Reseated components Replaced RAM Rep…" at bounding box center [1111, 322] width 509 height 703
click at [965, 233] on span "Run Hardware Test" at bounding box center [931, 221] width 117 height 21
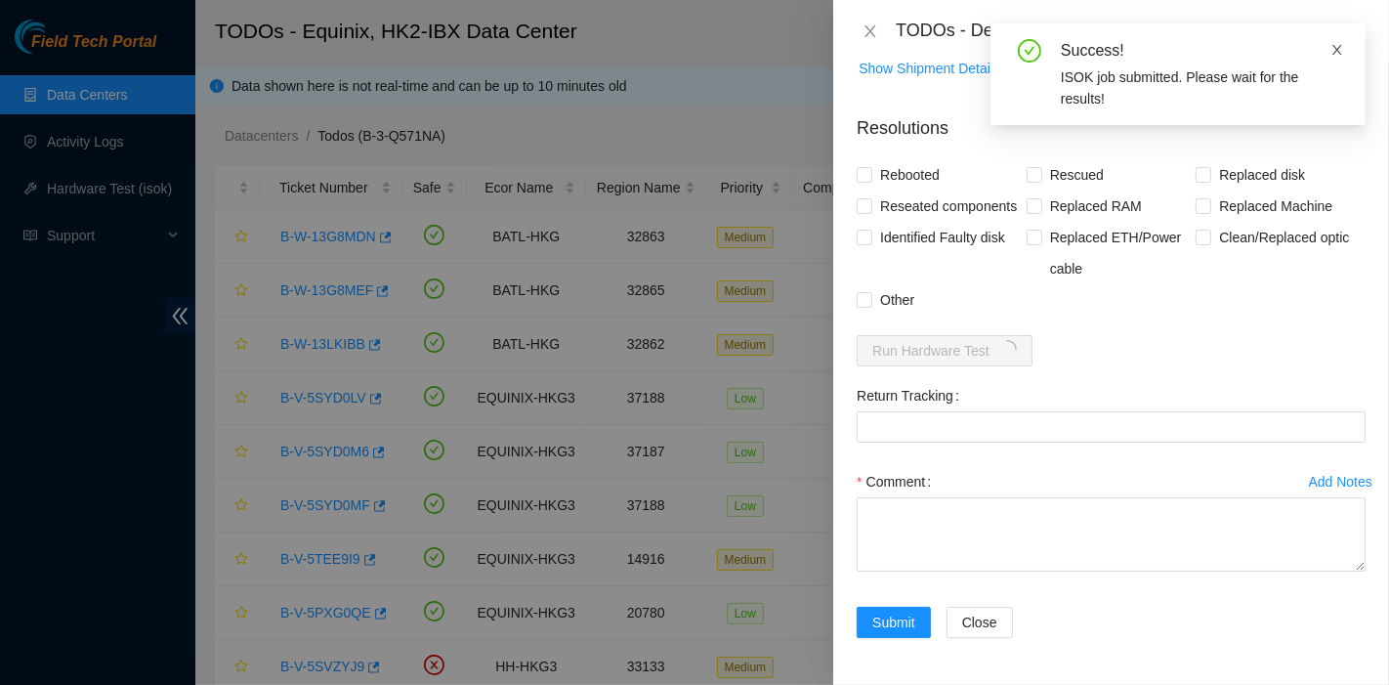
click at [1337, 46] on icon "close" at bounding box center [1338, 50] width 14 height 14
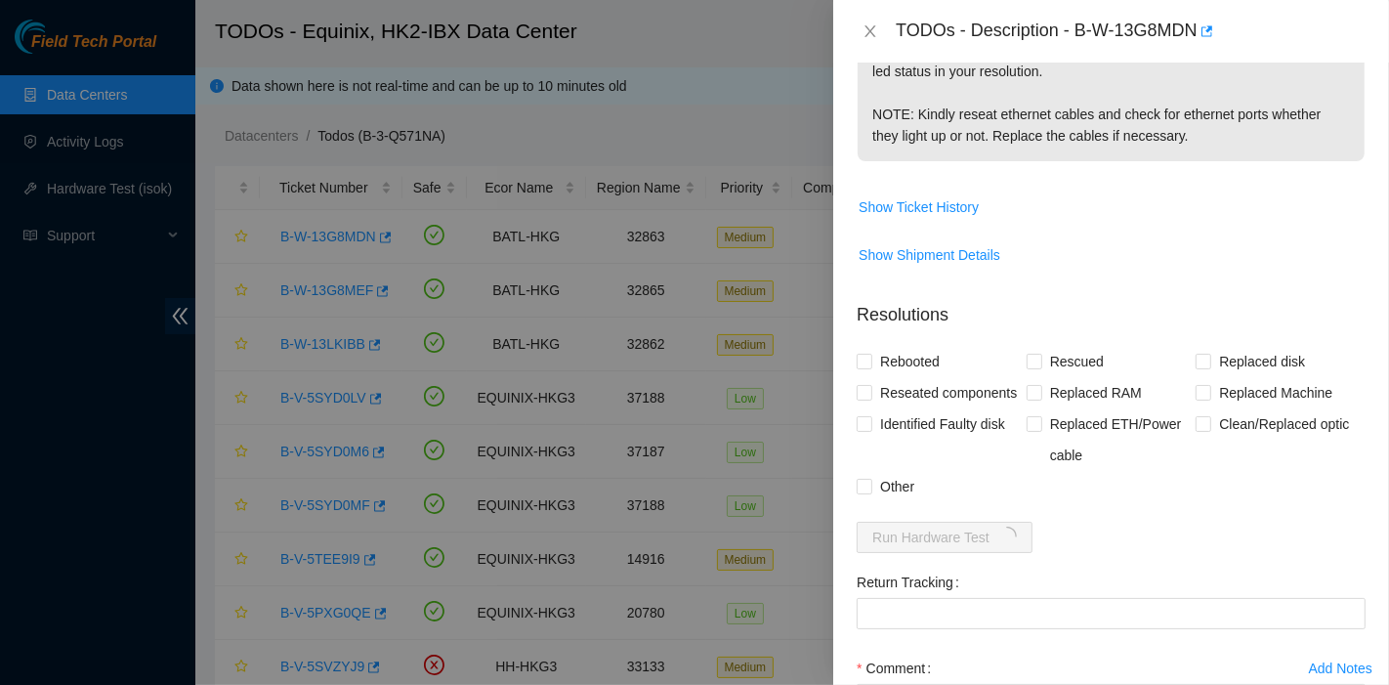
scroll to position [657, 0]
drag, startPoint x: 1077, startPoint y: 34, endPoint x: 1205, endPoint y: 58, distance: 130.1
click at [1205, 58] on div "TODOs - Description - B-W-13G8MDN" at bounding box center [1111, 31] width 556 height 63
copy div "B-W-13G8MDN"
click at [72, 590] on div at bounding box center [694, 342] width 1389 height 685
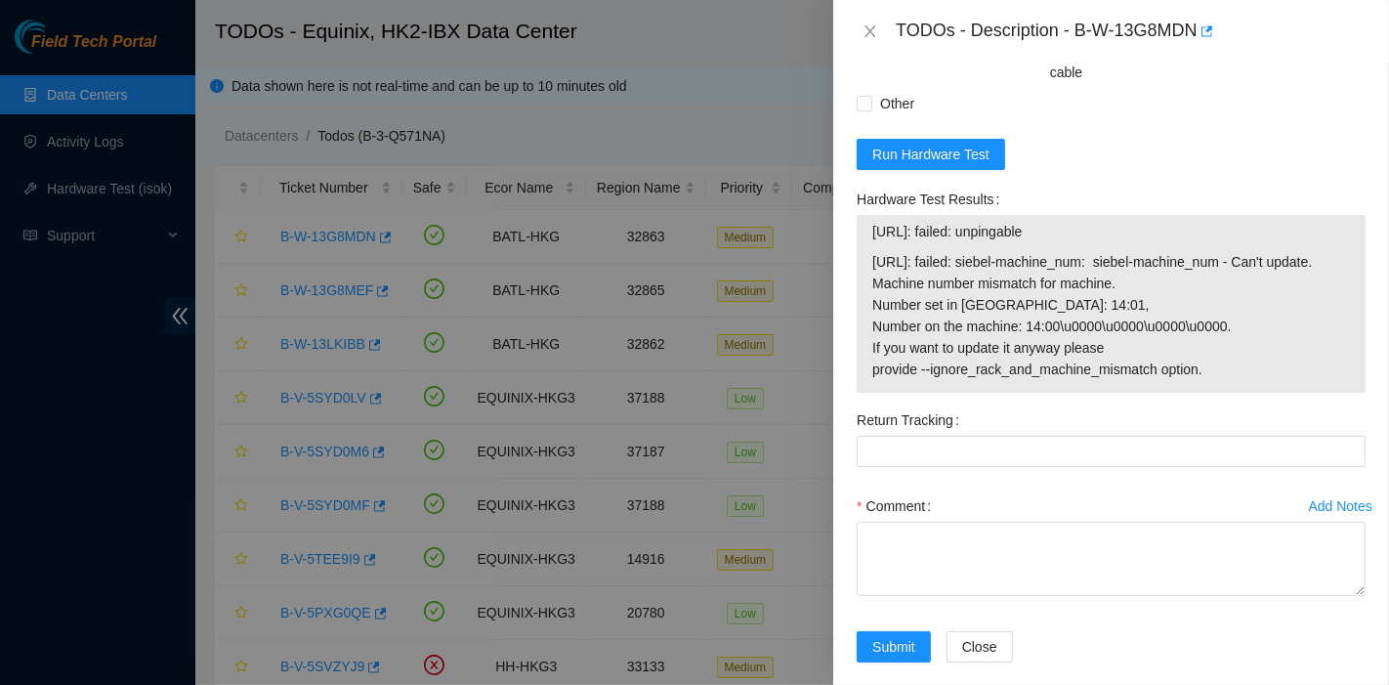
scroll to position [1044, 0]
click at [968, 163] on span "Run Hardware Test" at bounding box center [931, 152] width 117 height 21
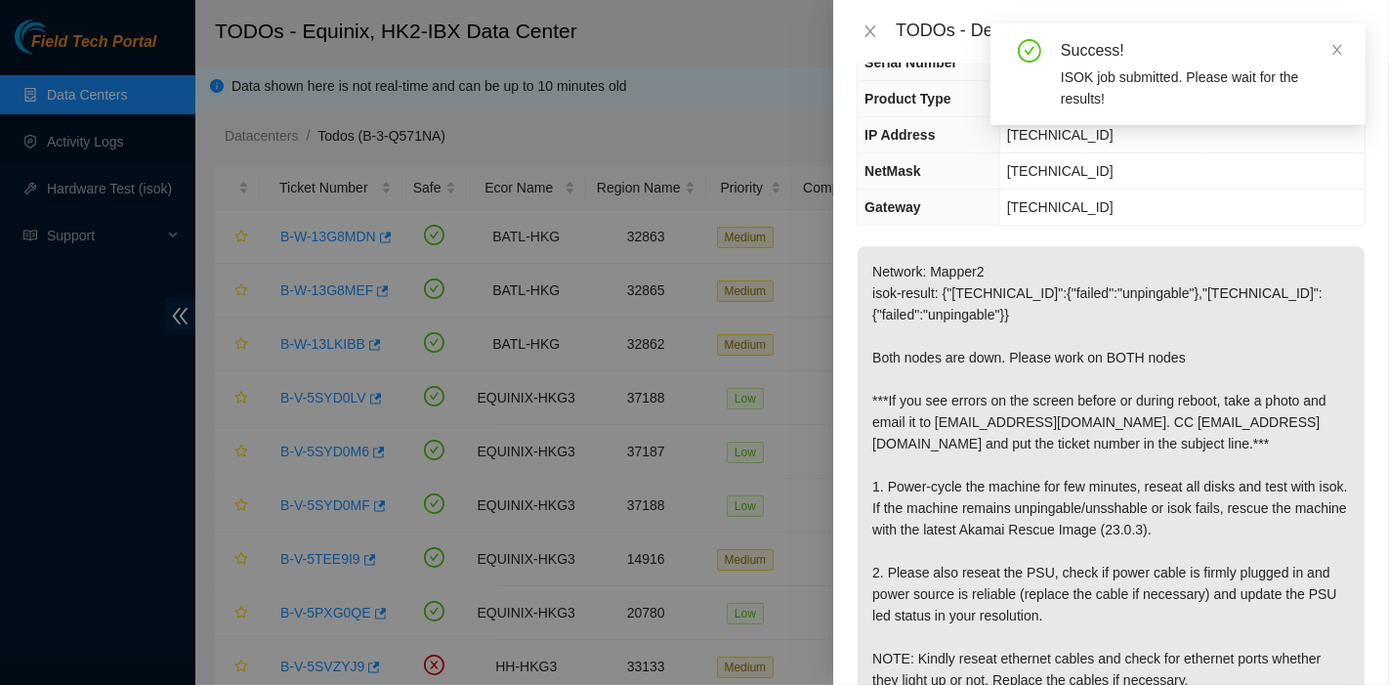
scroll to position [113, 0]
click at [1330, 43] on div "Success! ISOK job submitted. Please wait for the results!" at bounding box center [1178, 74] width 375 height 102
click at [1329, 61] on div "Success!" at bounding box center [1201, 50] width 281 height 23
click at [1340, 55] on icon "close" at bounding box center [1338, 50] width 14 height 14
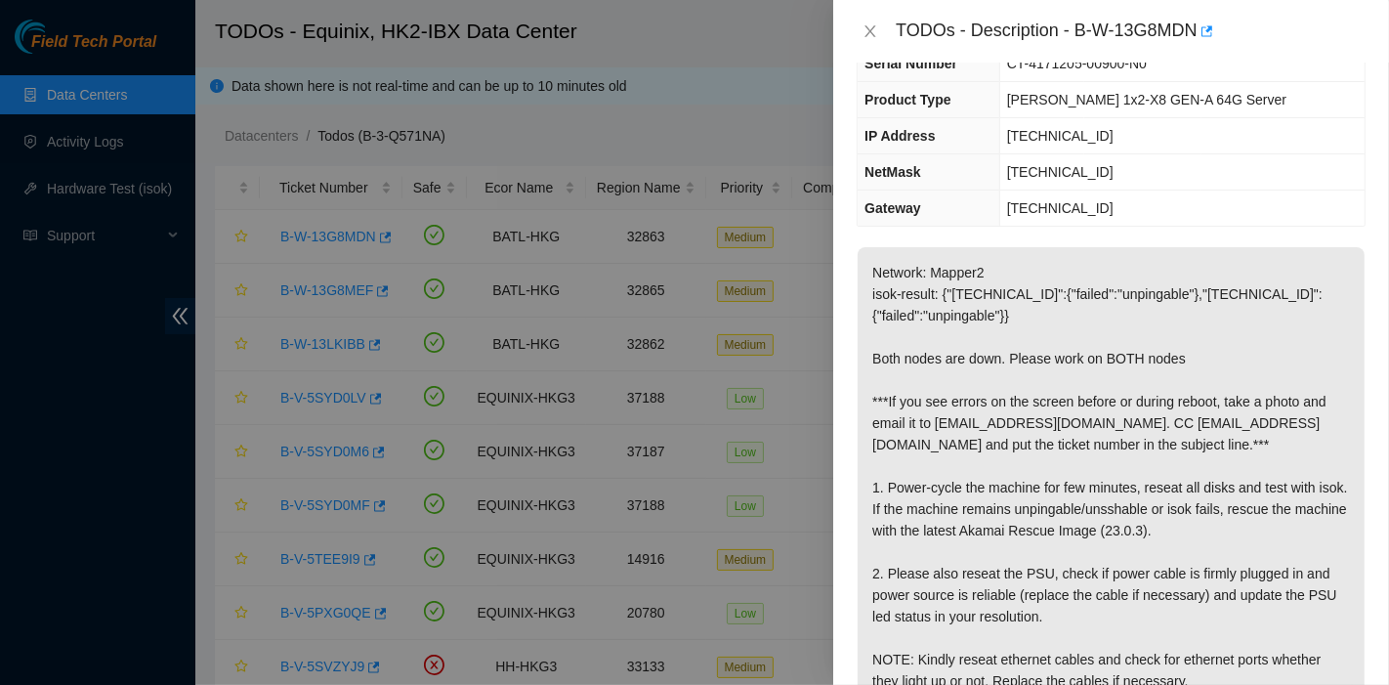
scroll to position [0, 0]
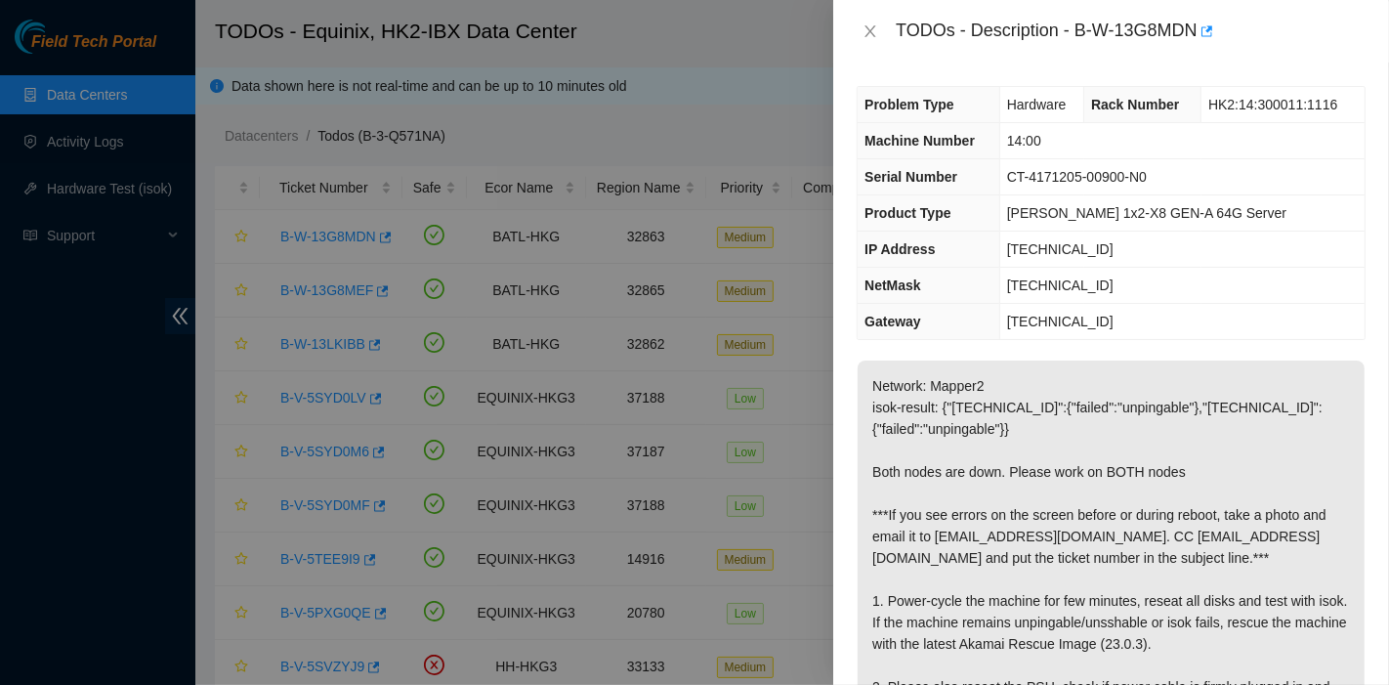
click at [1317, 434] on p "Network: Mapper2 isok-result: {"[TECHNICAL_ID]":{"failed":"unpingable"},"[TECHN…" at bounding box center [1111, 590] width 507 height 459
click at [1276, 414] on p "Network: Mapper2 isok-result: {"[TECHNICAL_ID]":{"failed":"unpingable"},"[TECHN…" at bounding box center [1111, 590] width 507 height 459
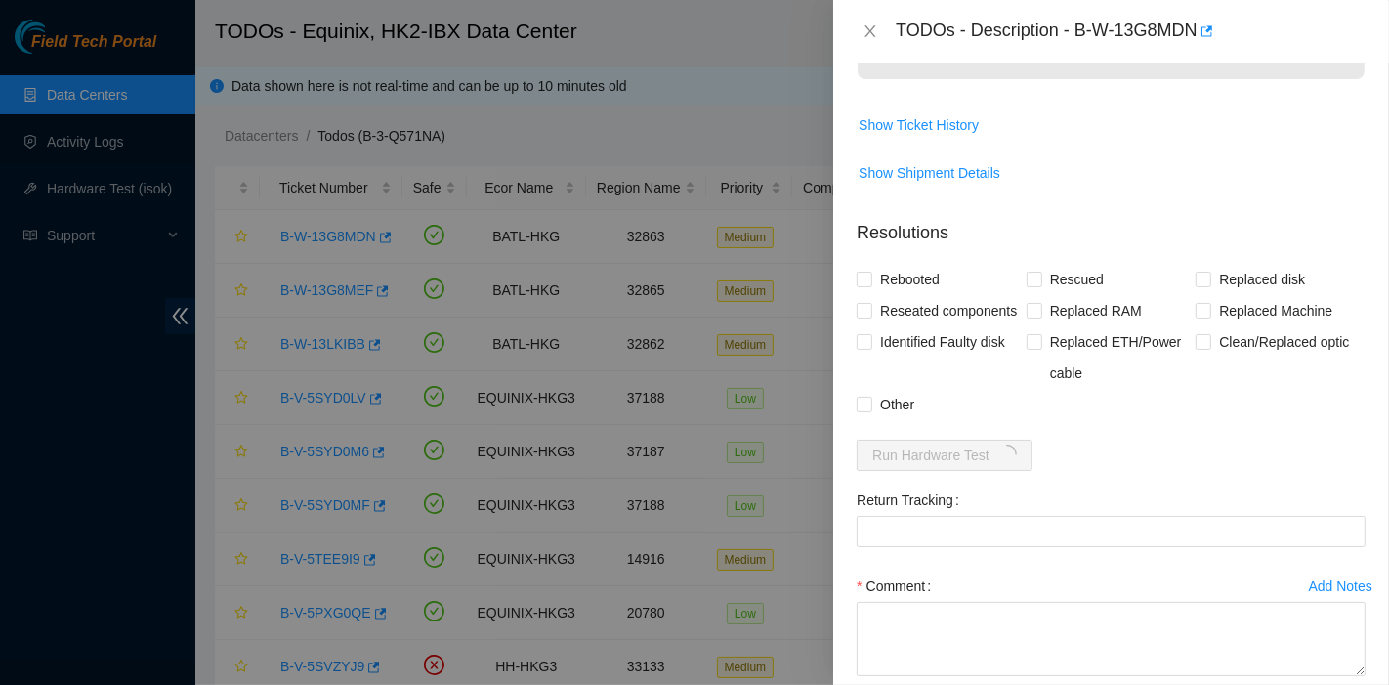
scroll to position [742, 0]
click at [916, 314] on span "Reseated components" at bounding box center [949, 309] width 152 height 31
click at [871, 314] on input "Reseated components" at bounding box center [864, 309] width 14 height 14
checkbox input "true"
click at [915, 274] on span "Rebooted" at bounding box center [910, 278] width 75 height 31
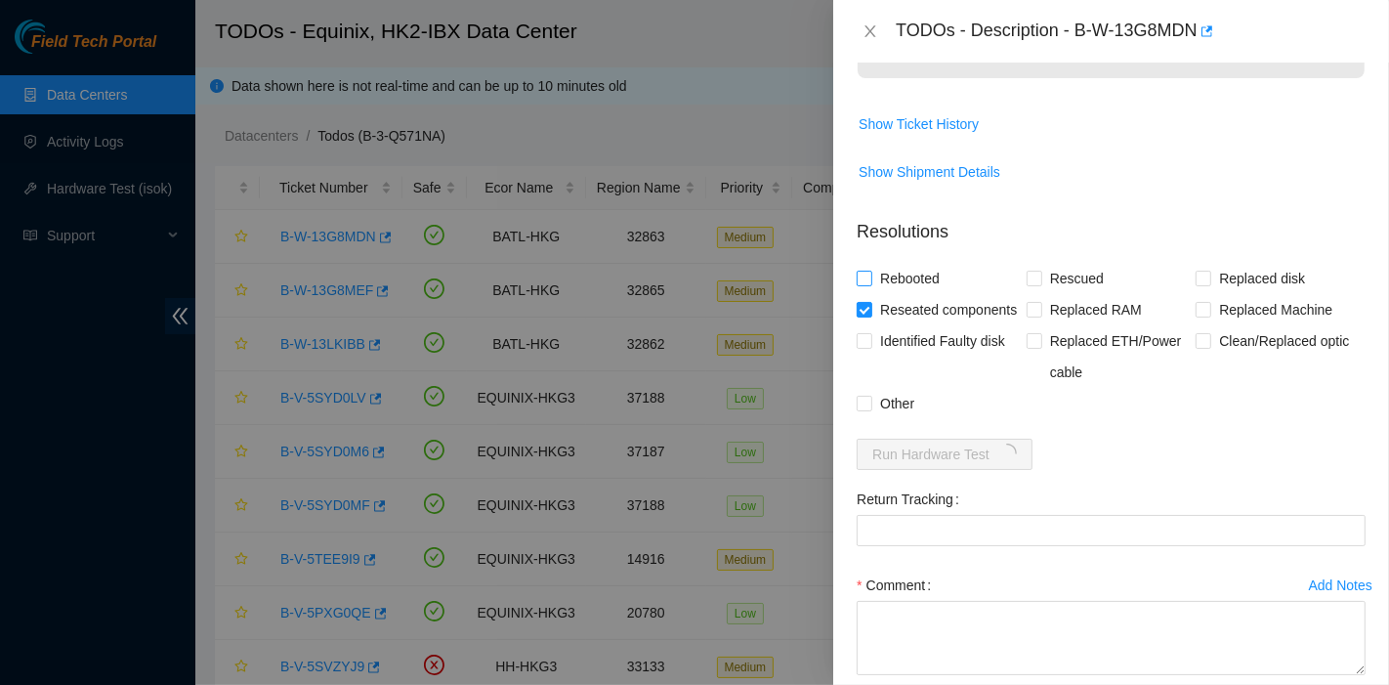
click at [871, 274] on input "Rebooted" at bounding box center [864, 278] width 14 height 14
checkbox input "true"
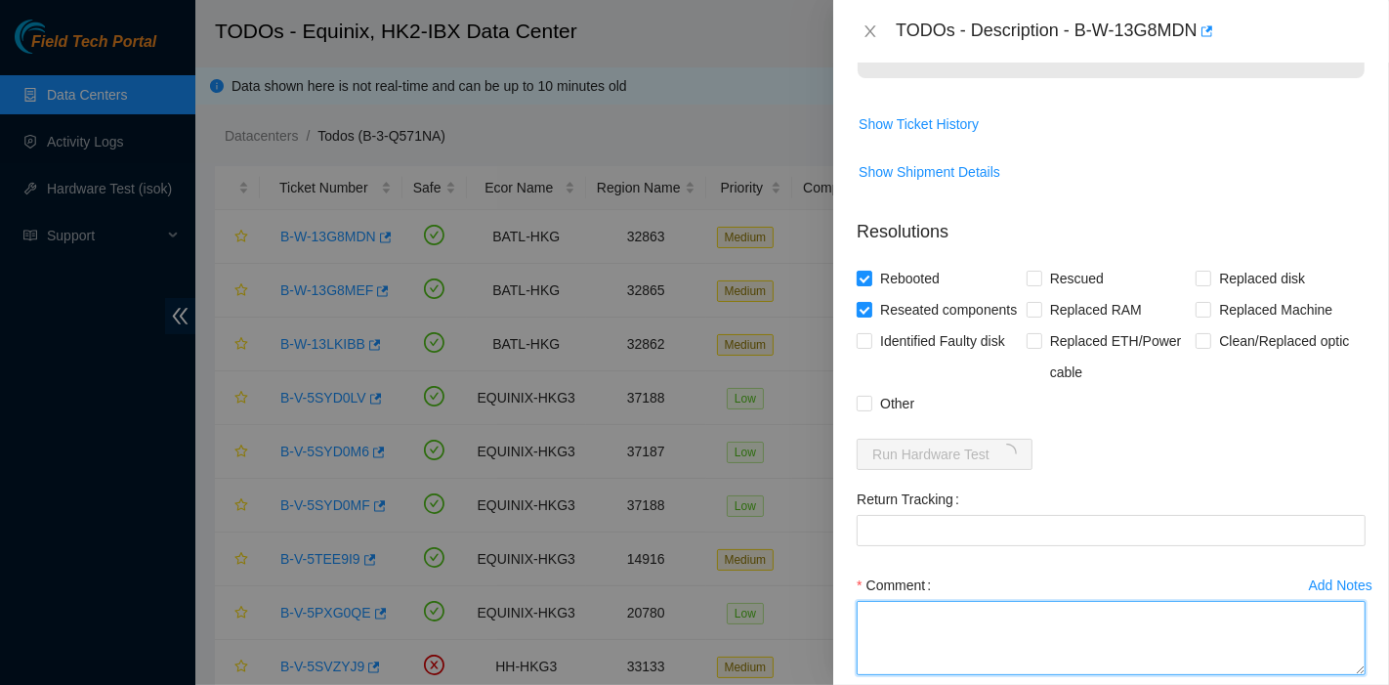
click at [968, 629] on textarea "Comment" at bounding box center [1111, 638] width 509 height 74
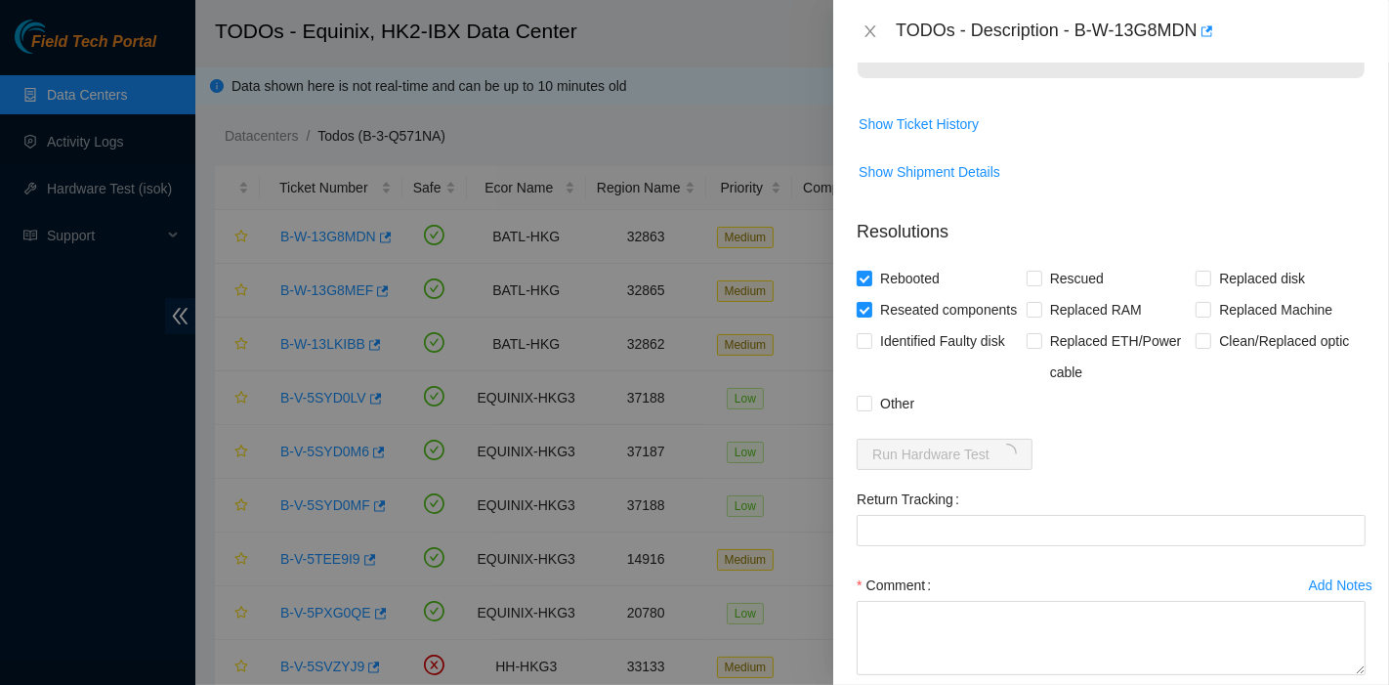
click at [1321, 461] on form "Resolutions Rebooted Rescued Replaced disk Reseated components Replaced RAM Rep…" at bounding box center [1111, 484] width 509 height 562
click at [1278, 416] on div "Rebooted Rescued Replaced disk Reseated components Replaced RAM Replaced Machin…" at bounding box center [1111, 338] width 509 height 156
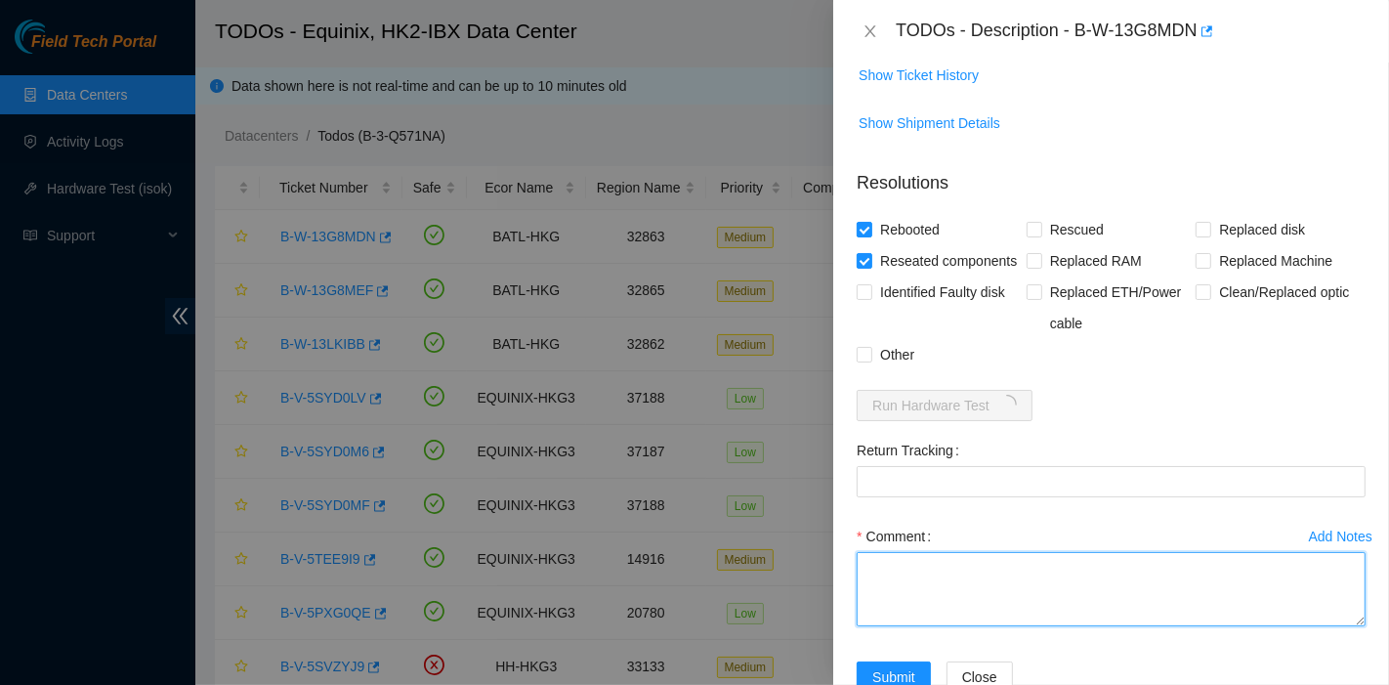
click at [1016, 621] on textarea "Comment" at bounding box center [1111, 589] width 509 height 74
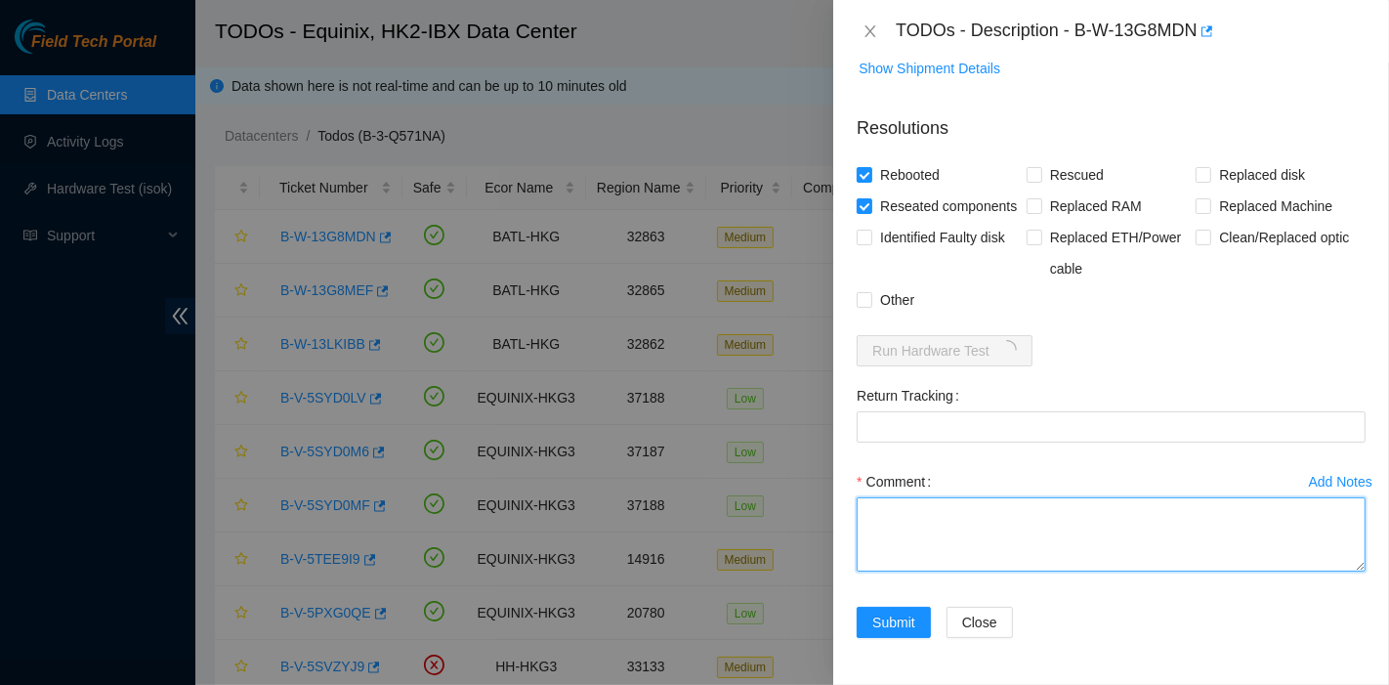
scroll to position [847, 0]
paste textarea "Dead, no com, no LED, rescue stick keeps red"
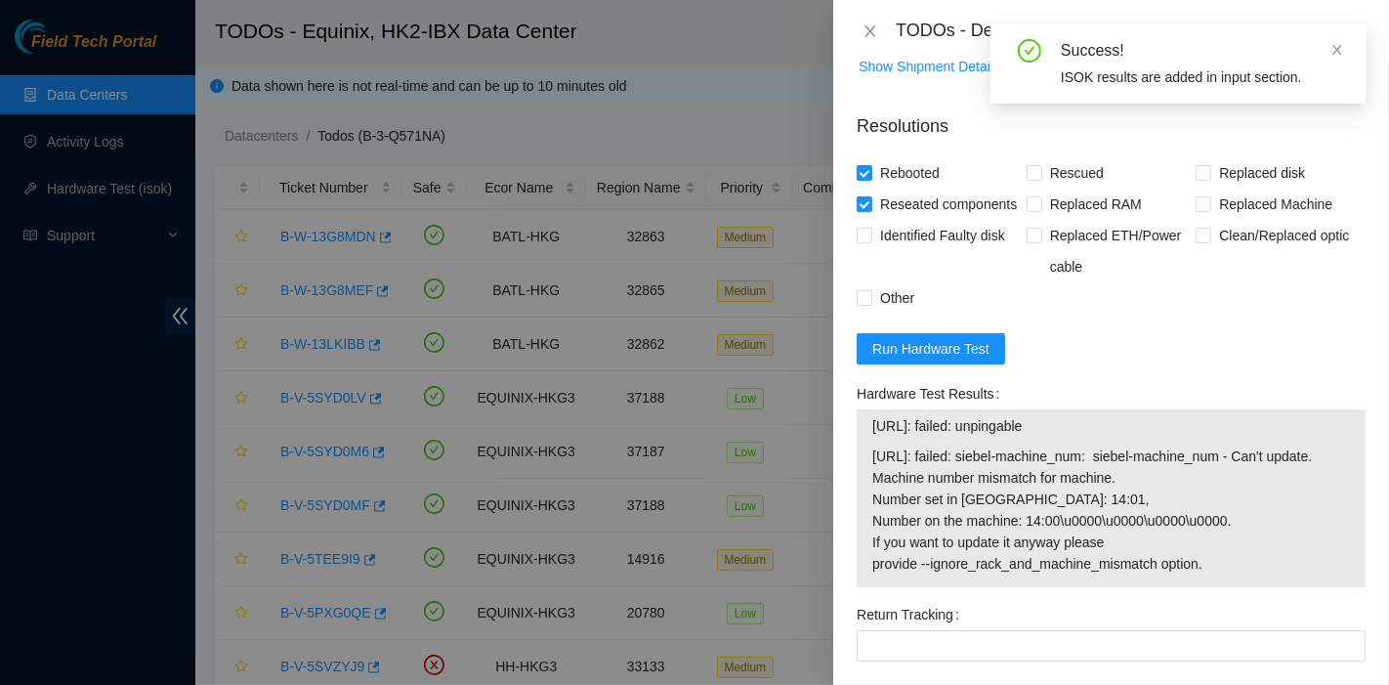
type textarea "Dead, no com, no LED, rescue stick keeps red"
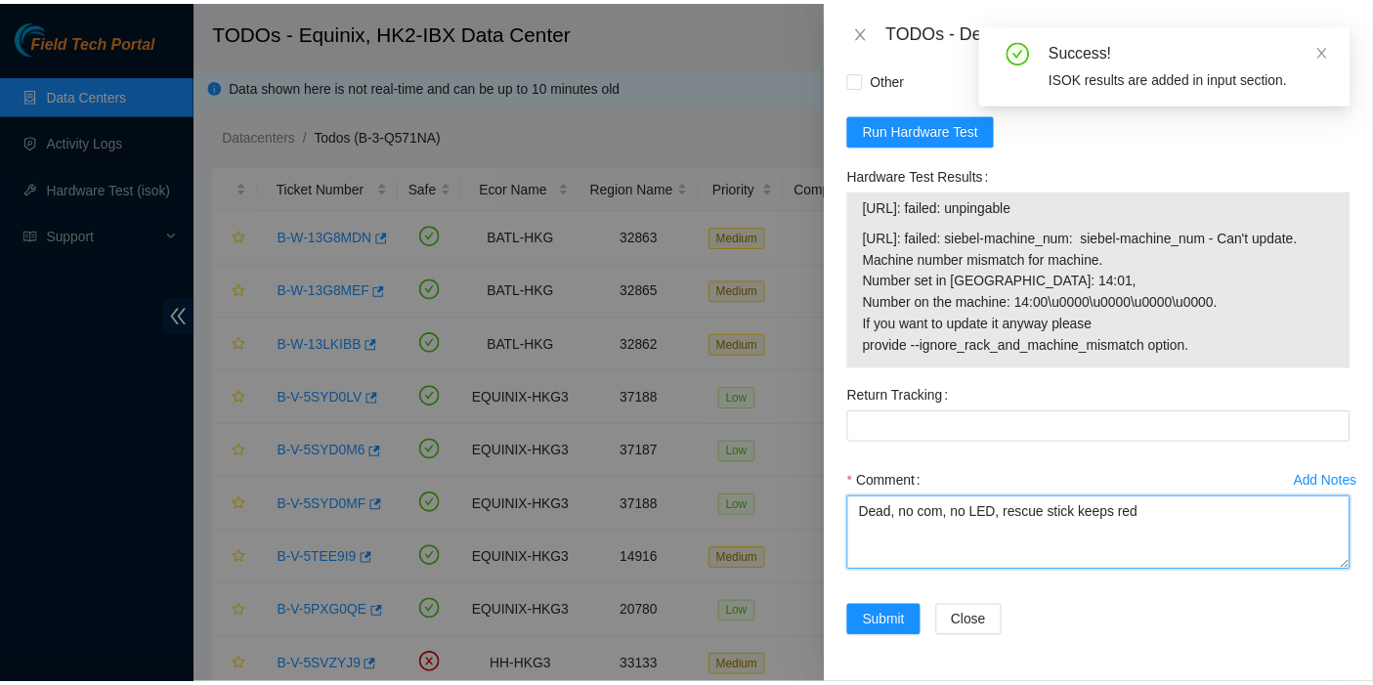
scroll to position [1093, 0]
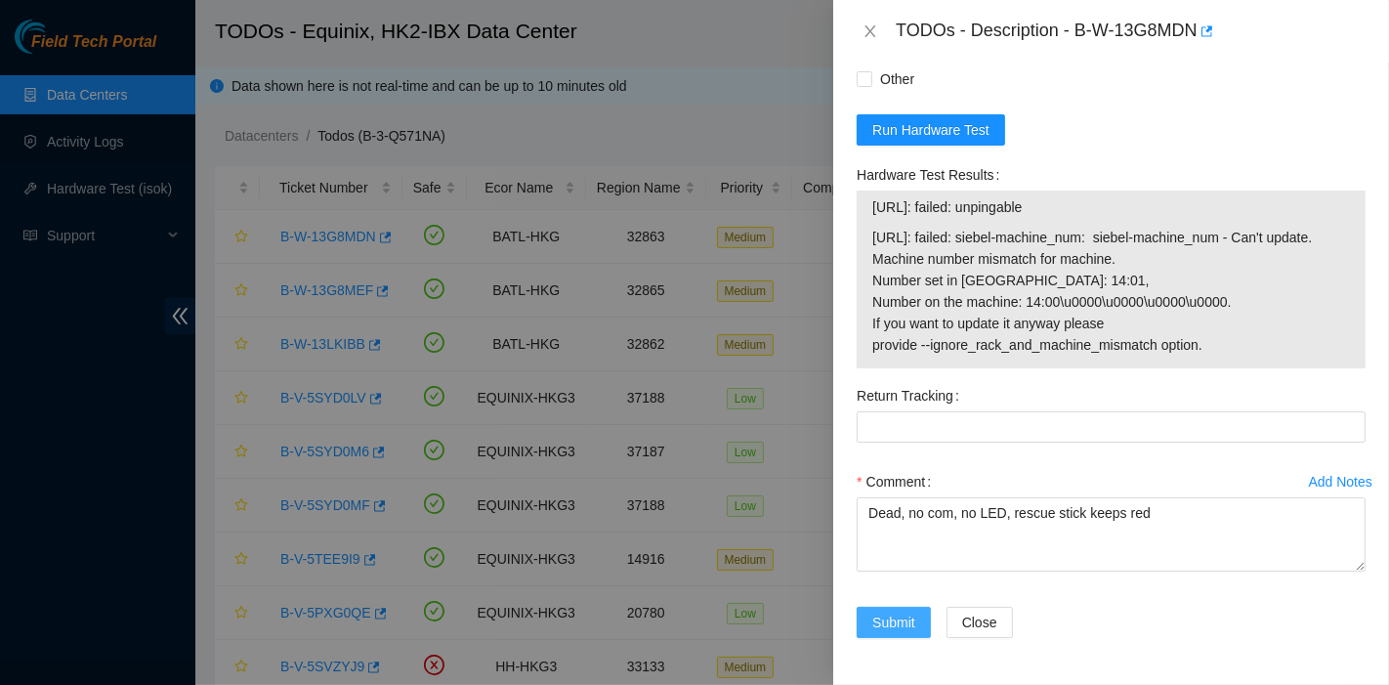
click at [896, 631] on span "Submit" at bounding box center [894, 622] width 43 height 21
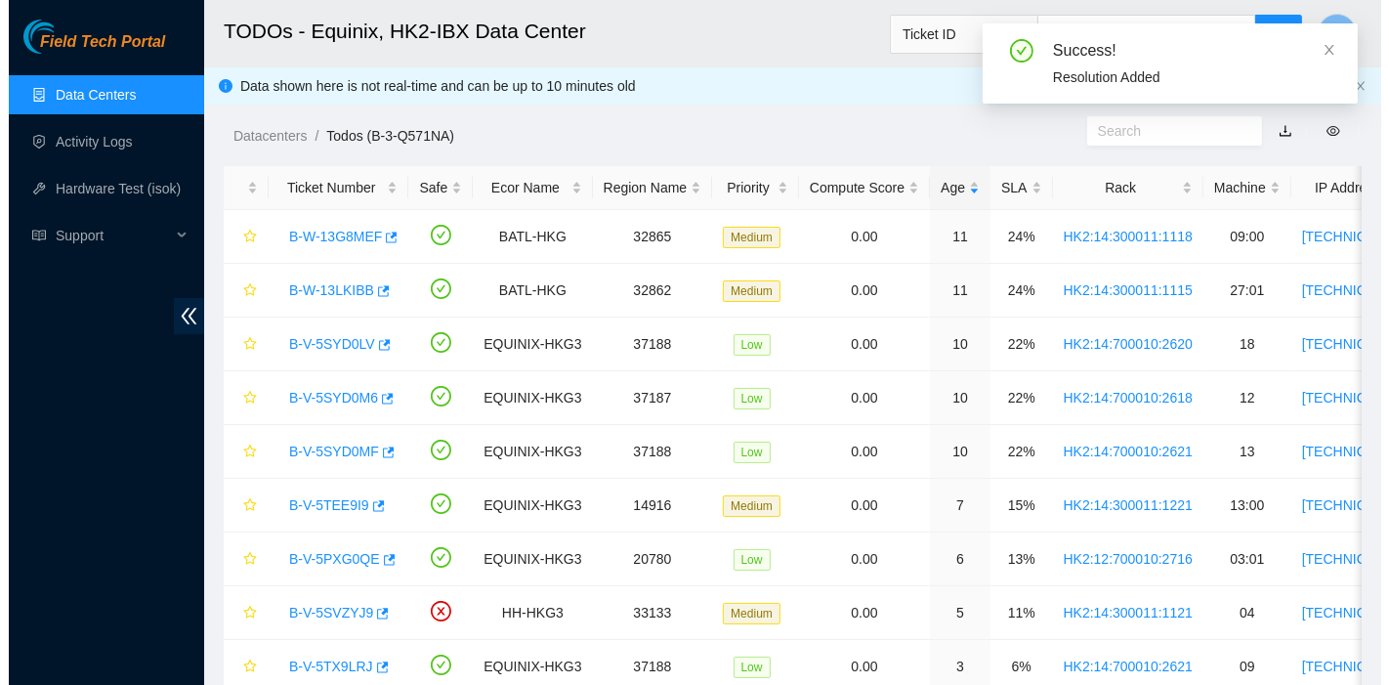
scroll to position [529, 0]
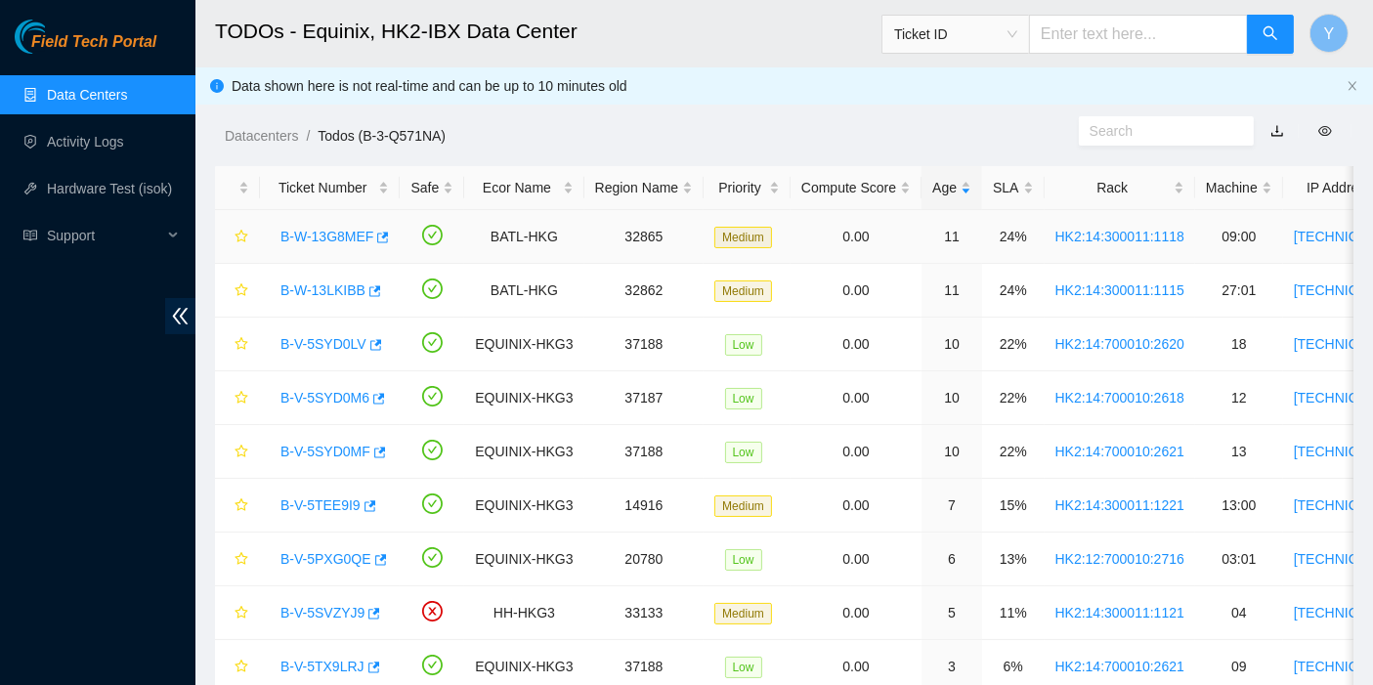
drag, startPoint x: 304, startPoint y: 230, endPoint x: 329, endPoint y: 238, distance: 26.9
click at [304, 230] on link "B-W-13G8MEF" at bounding box center [326, 237] width 93 height 16
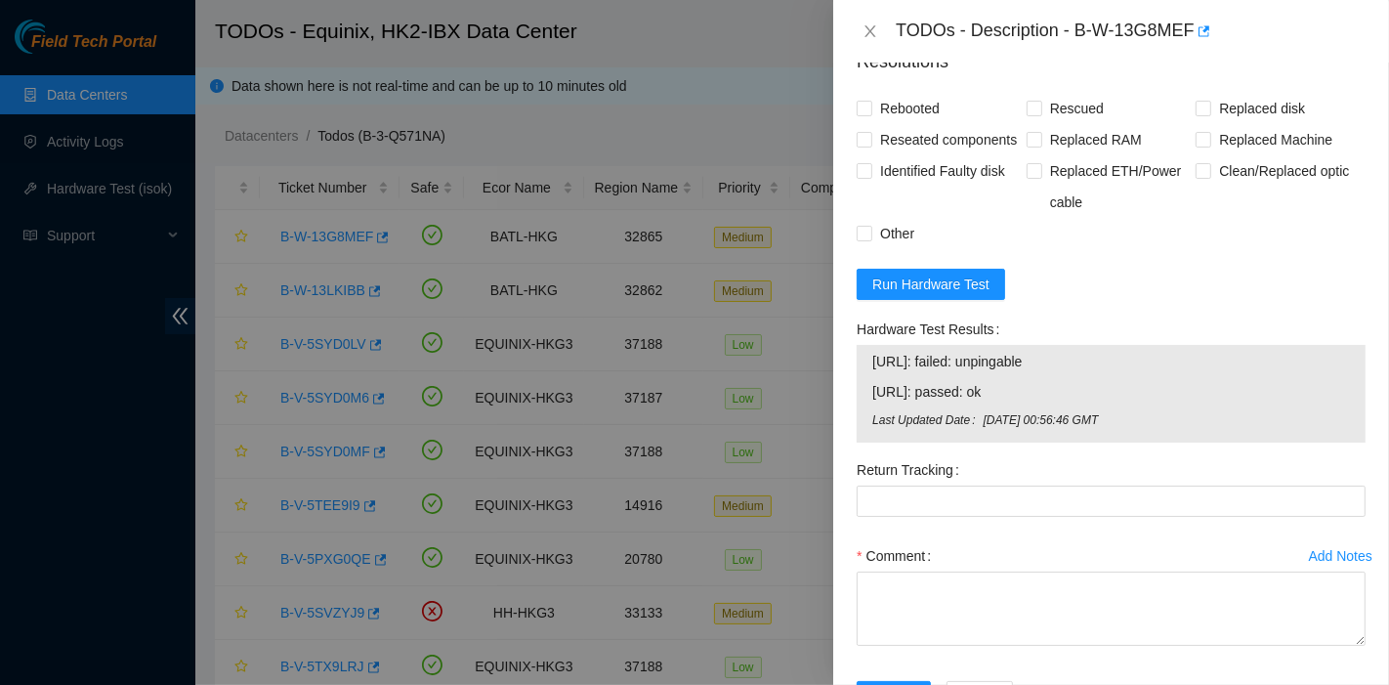
scroll to position [959, 0]
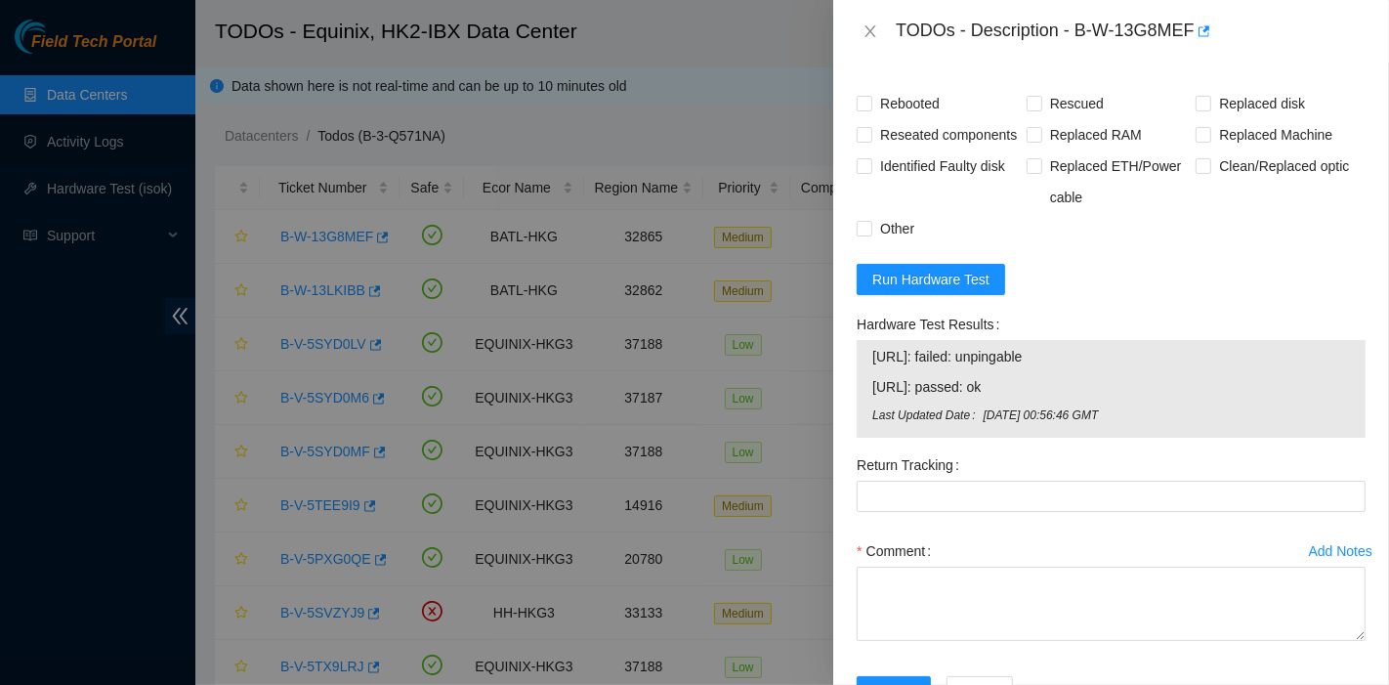
click at [955, 290] on form "Resolutions Rebooted Rescued Replaced disk Reseated components Replaced RAM Rep…" at bounding box center [1111, 379] width 509 height 703
drag, startPoint x: 956, startPoint y: 291, endPoint x: 955, endPoint y: 311, distance: 19.6
click at [958, 291] on form "Resolutions Rebooted Rescued Replaced disk Reseated components Replaced RAM Rep…" at bounding box center [1111, 379] width 509 height 703
click at [958, 290] on span "Run Hardware Test" at bounding box center [931, 279] width 117 height 21
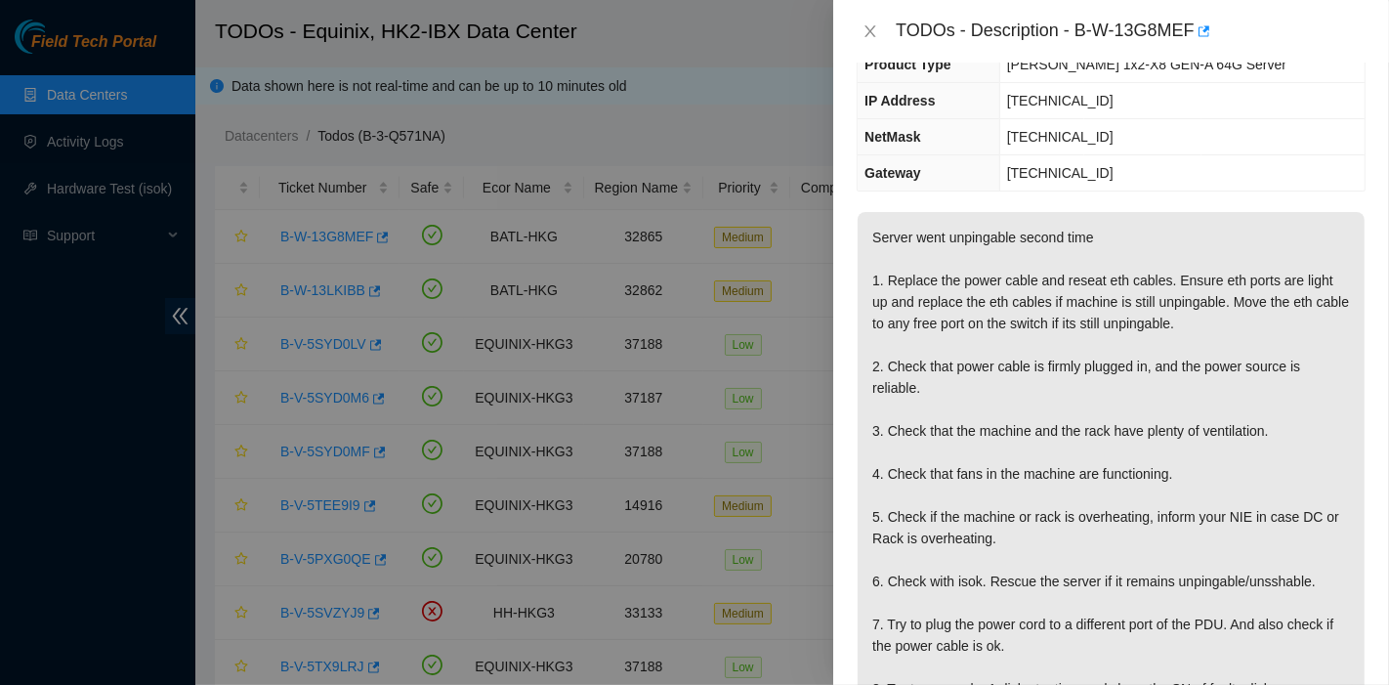
scroll to position [0, 0]
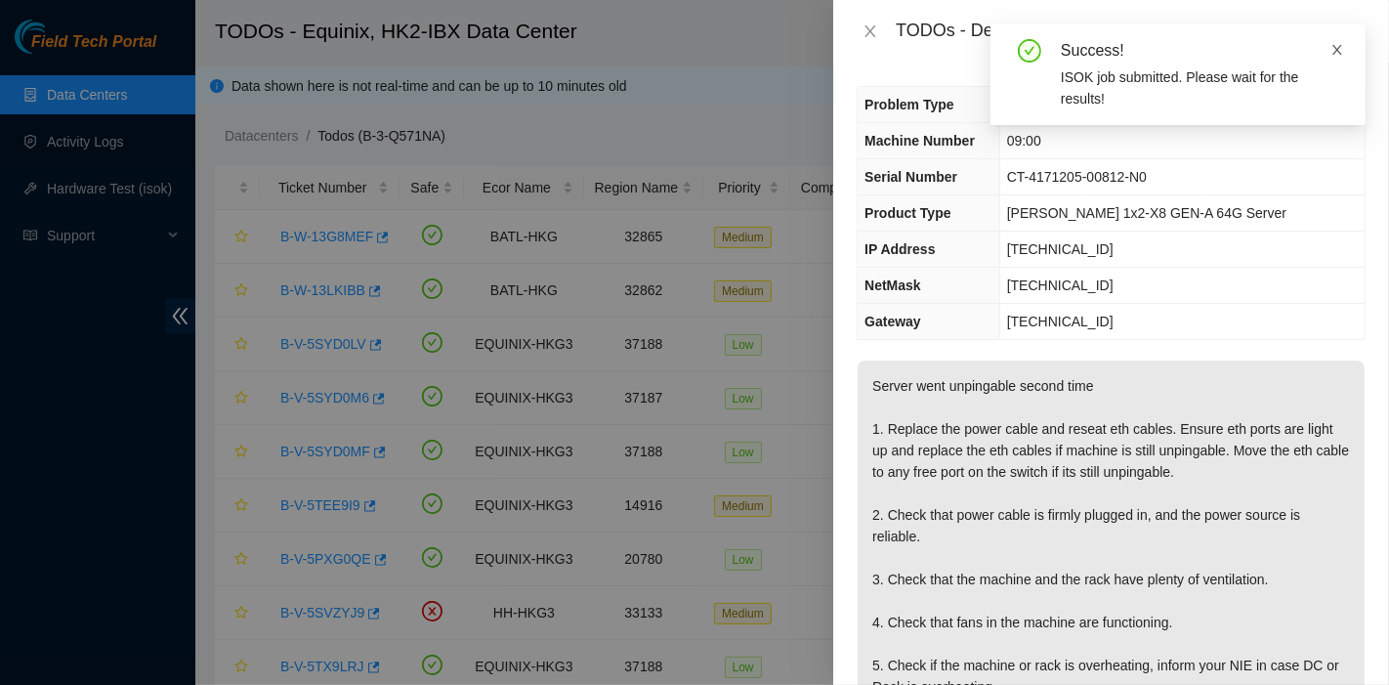
click at [1340, 51] on icon "close" at bounding box center [1338, 50] width 14 height 14
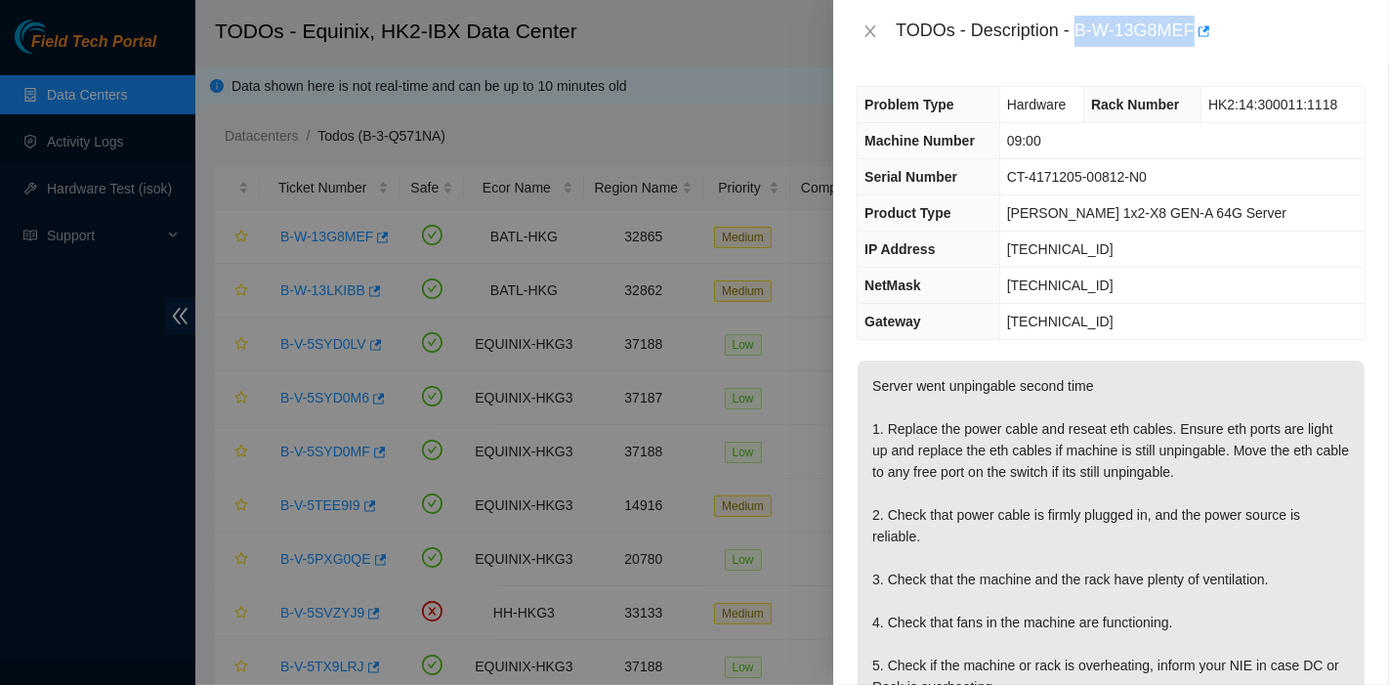
drag, startPoint x: 1077, startPoint y: 29, endPoint x: 1193, endPoint y: 51, distance: 118.2
click at [1193, 51] on div "TODOs - Description - B-W-13G8MEF" at bounding box center [1111, 31] width 556 height 63
copy div "B-W-13G8MEF"
click at [1256, 429] on p "Server went unpingable second time 1. Replace the power cable and reseat eth ca…" at bounding box center [1111, 612] width 507 height 502
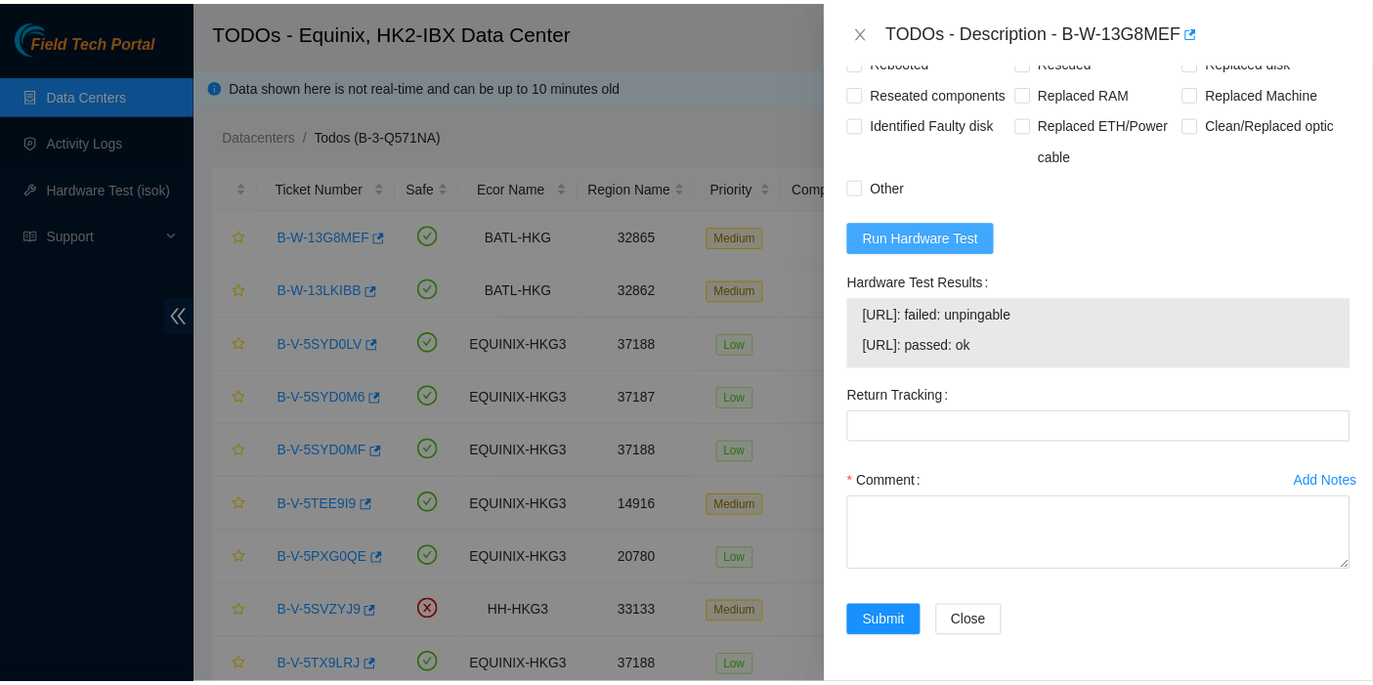
scroll to position [1029, 0]
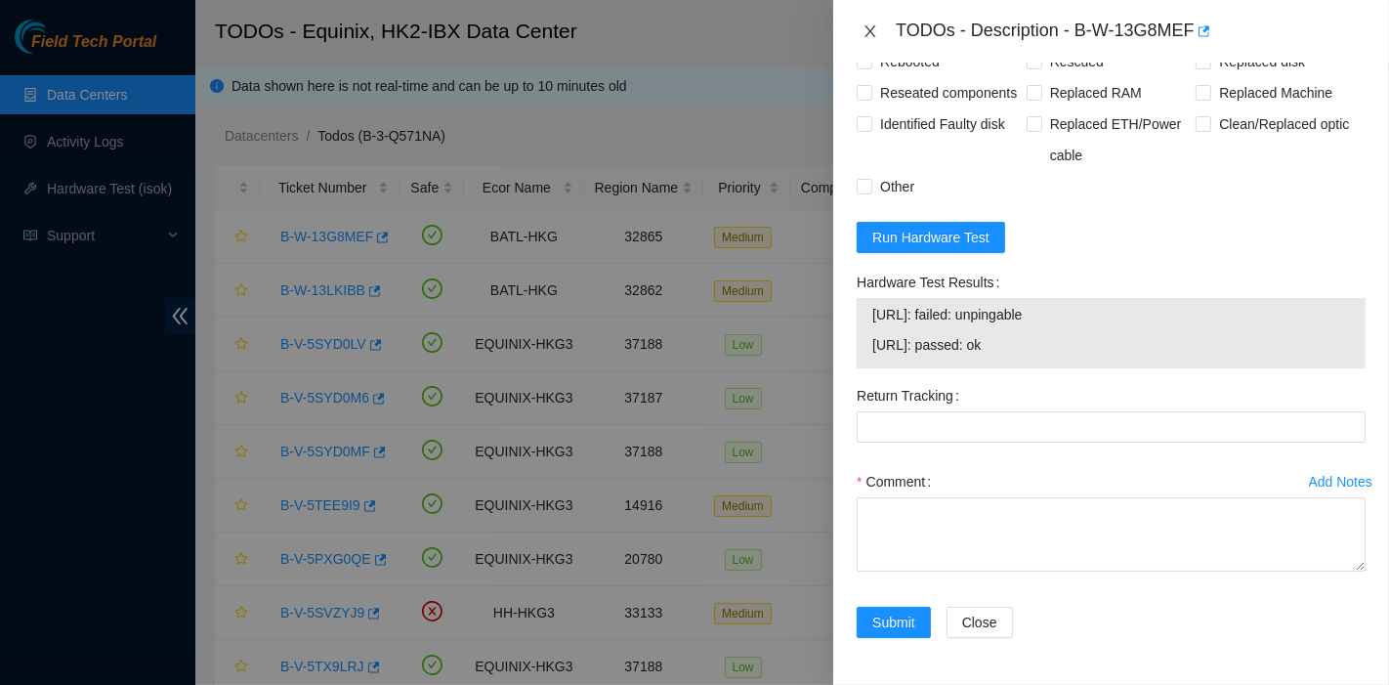
click at [872, 26] on icon "close" at bounding box center [871, 31] width 16 height 16
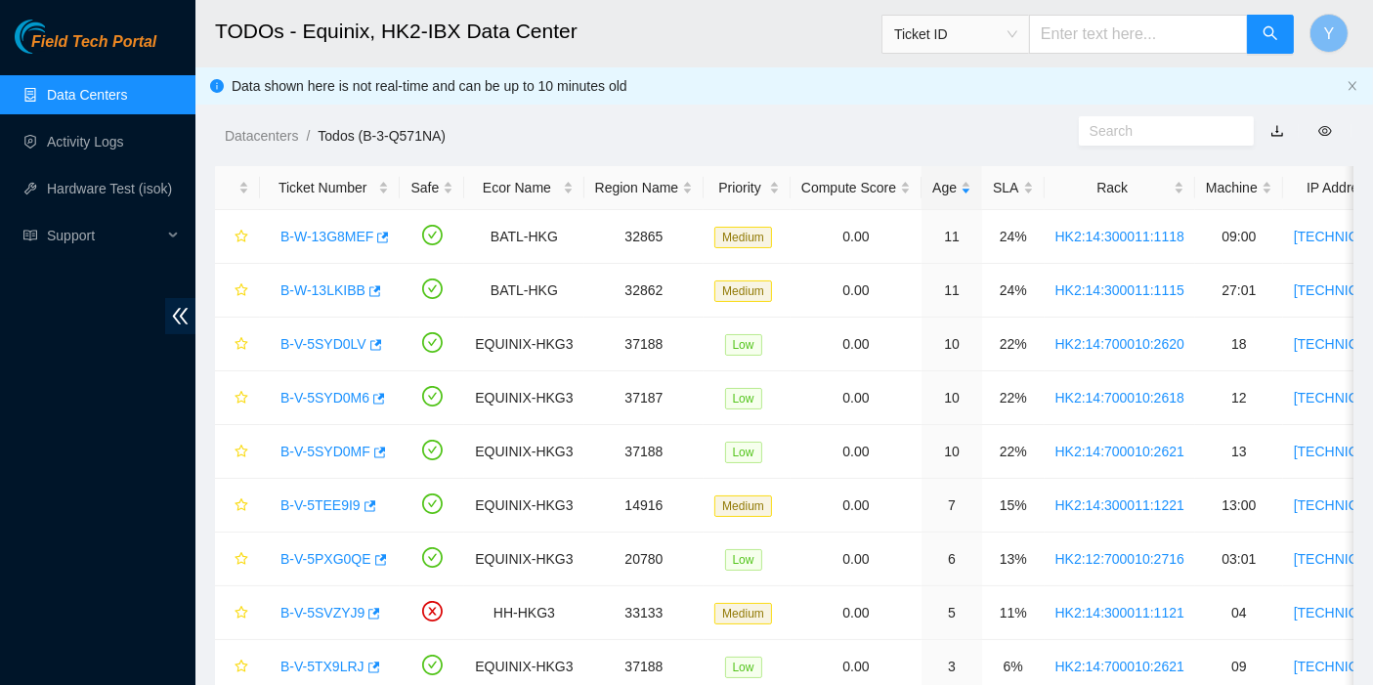
scroll to position [529, 0]
click at [1321, 39] on button "Y" at bounding box center [1328, 33] width 39 height 39
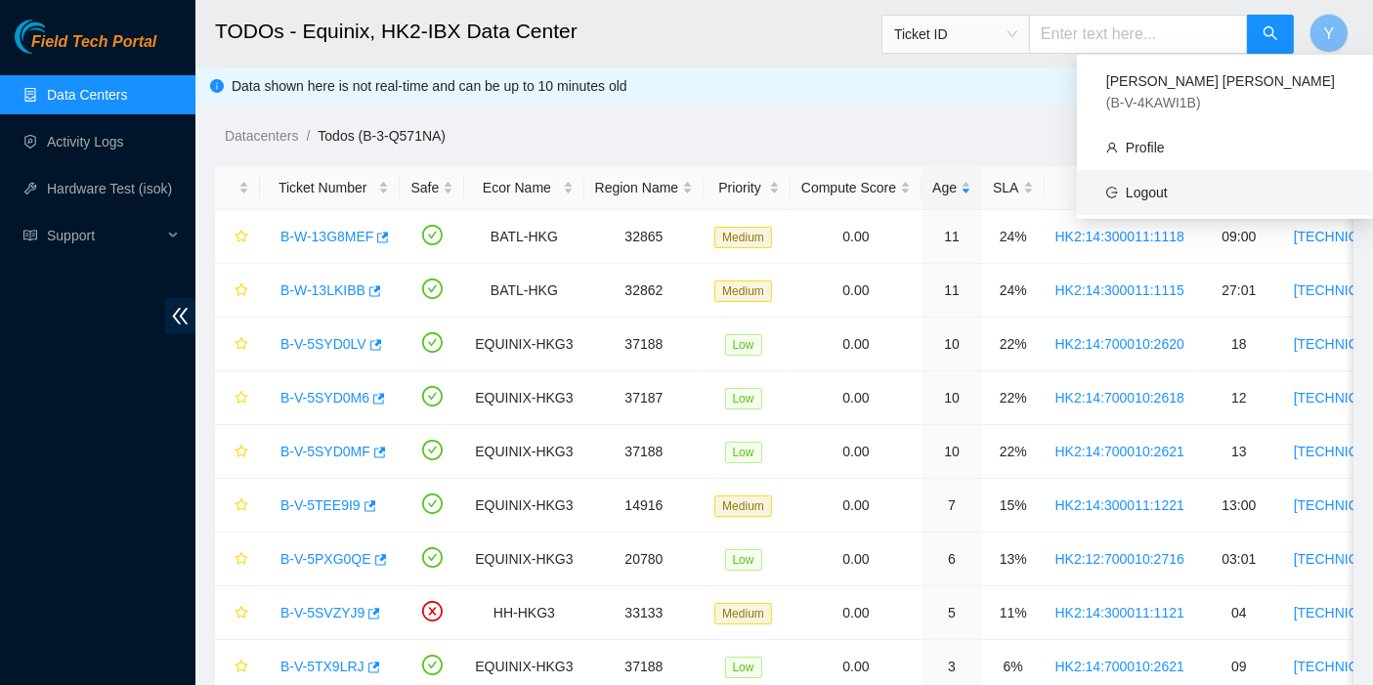
click at [1168, 185] on link "Logout" at bounding box center [1147, 193] width 42 height 16
